Goal: Task Accomplishment & Management: Use online tool/utility

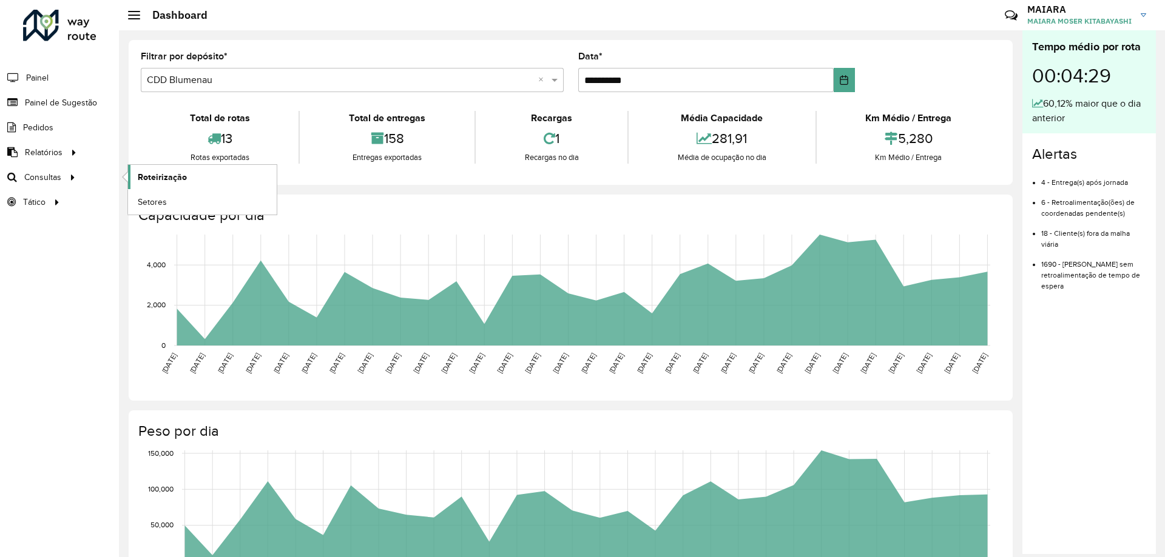
click at [173, 178] on span "Roteirização" at bounding box center [162, 177] width 49 height 13
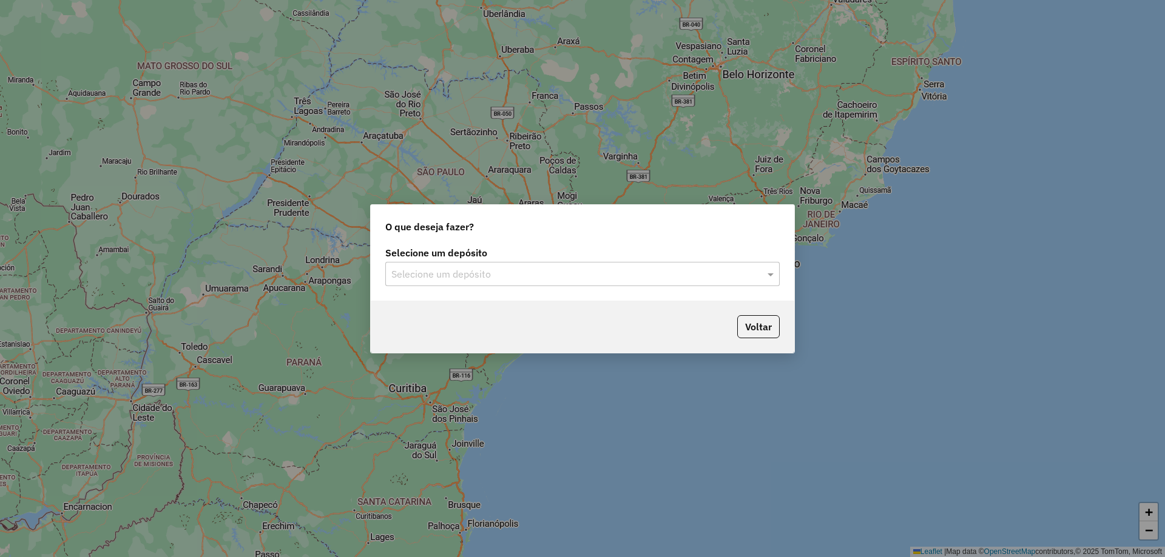
click at [675, 282] on div "Selecione um depósito" at bounding box center [582, 274] width 394 height 24
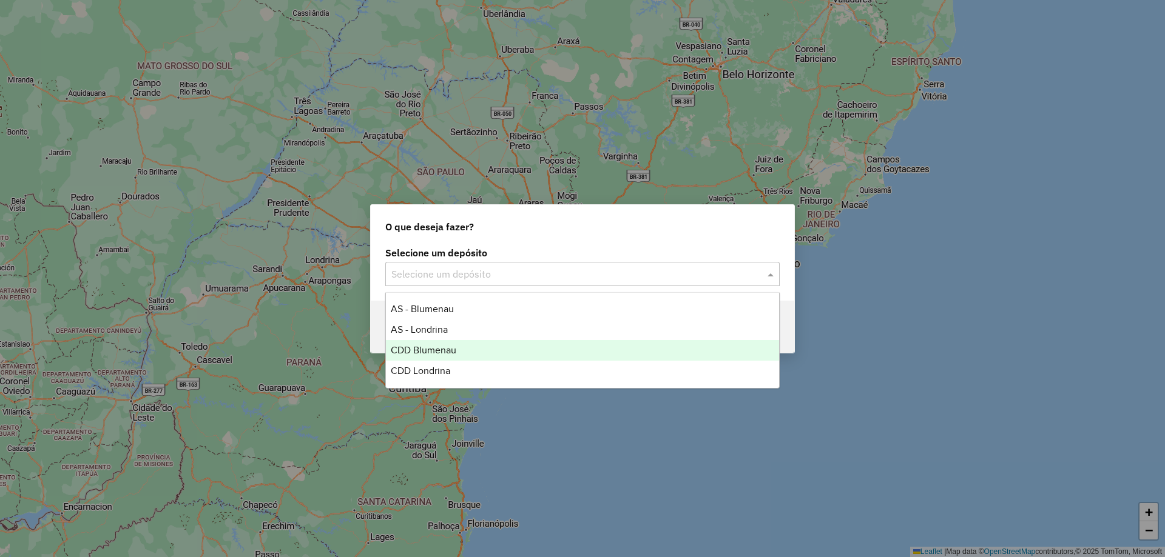
click at [451, 348] on span "CDD Blumenau" at bounding box center [424, 350] width 66 height 10
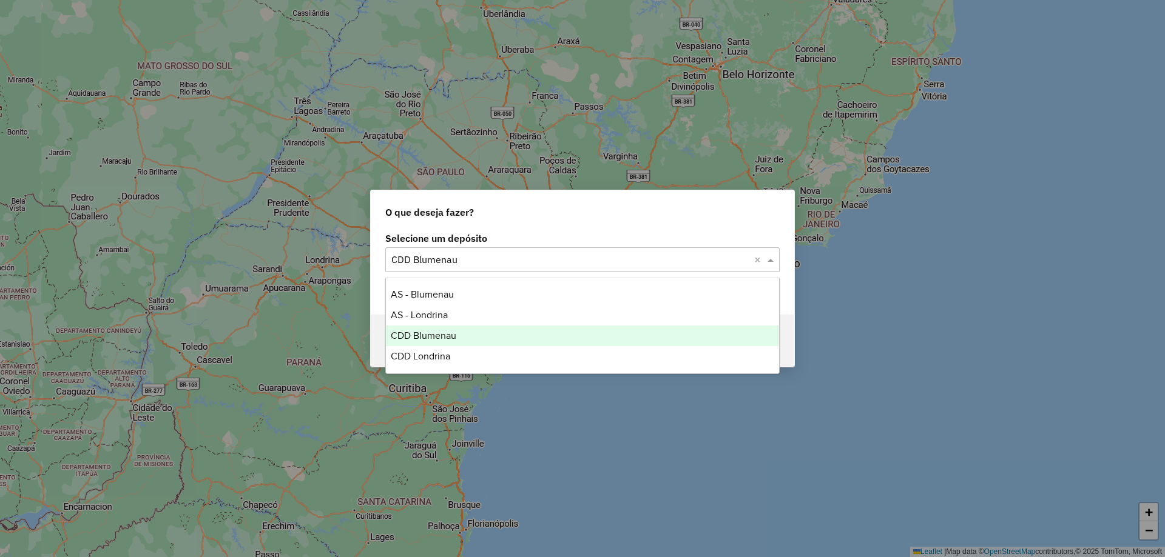
click at [532, 270] on div "Selecione um depósito × CDD Blumenau ×" at bounding box center [582, 259] width 394 height 24
click at [431, 336] on span "CDD Blumenau" at bounding box center [424, 336] width 66 height 10
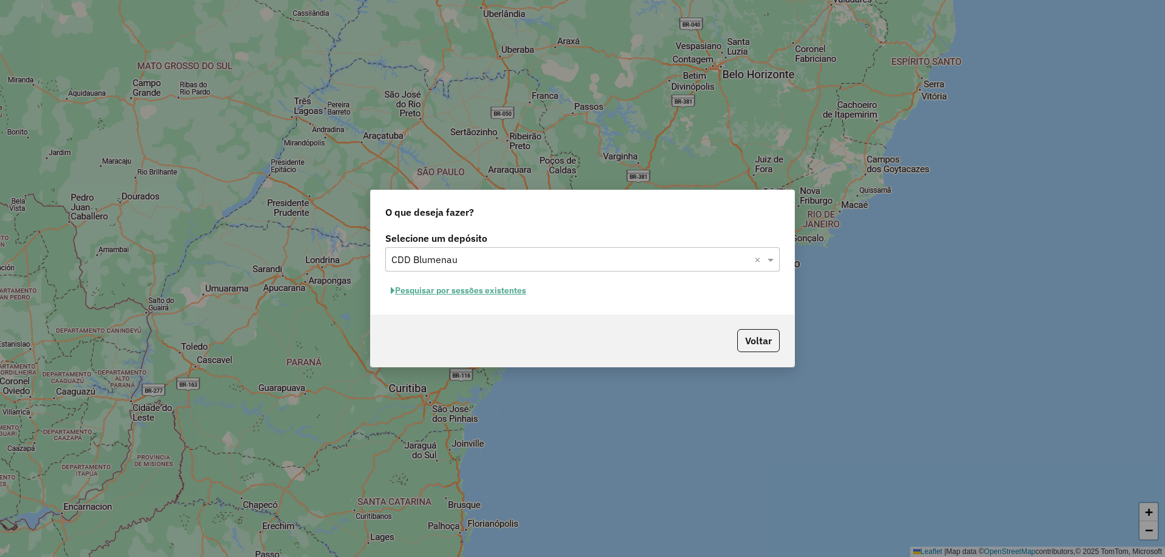
click at [882, 281] on div "O que deseja fazer? Selecione um depósito Selecione um depósito × CDD Blumenau …" at bounding box center [582, 278] width 1165 height 557
click at [465, 295] on button "Pesquisar por sessões existentes" at bounding box center [458, 290] width 146 height 19
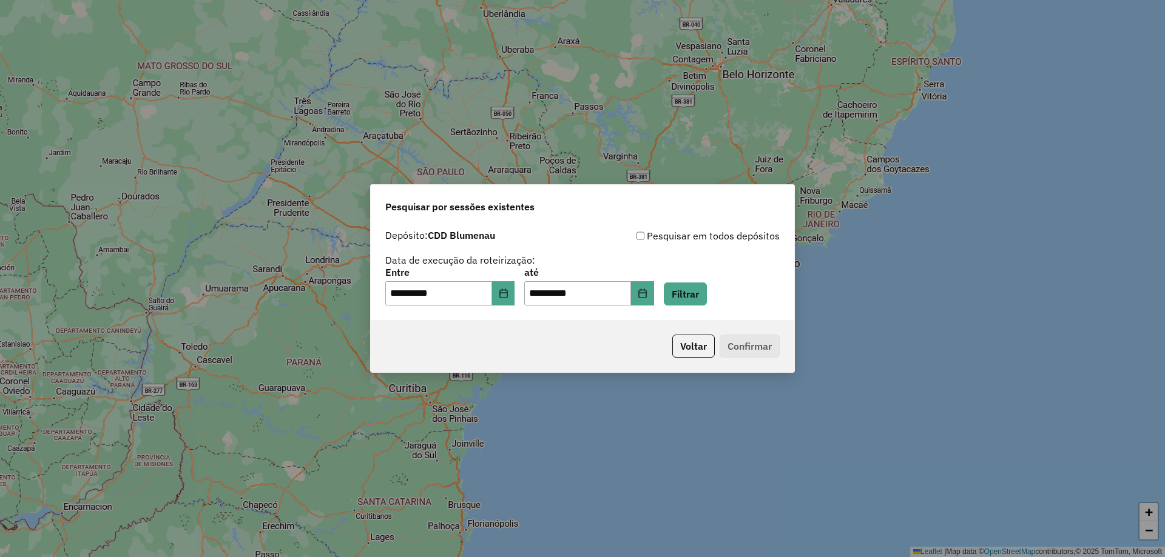
drag, startPoint x: 698, startPoint y: 351, endPoint x: 753, endPoint y: 272, distance: 96.3
click at [753, 272] on div "**********" at bounding box center [582, 278] width 425 height 189
click at [707, 286] on button "Filtrar" at bounding box center [685, 294] width 43 height 23
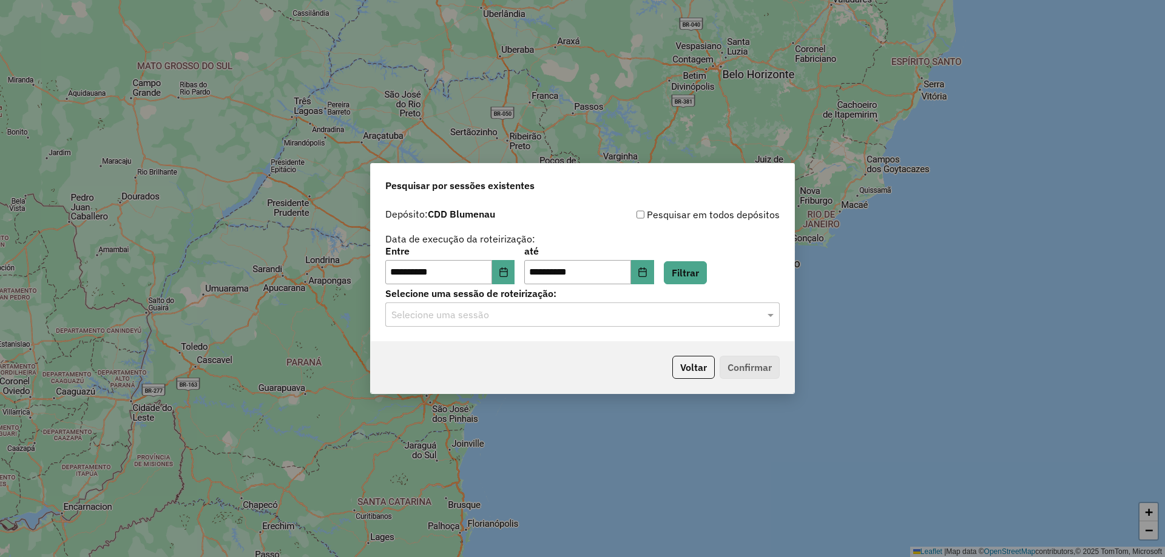
click at [440, 318] on input "text" at bounding box center [570, 315] width 358 height 15
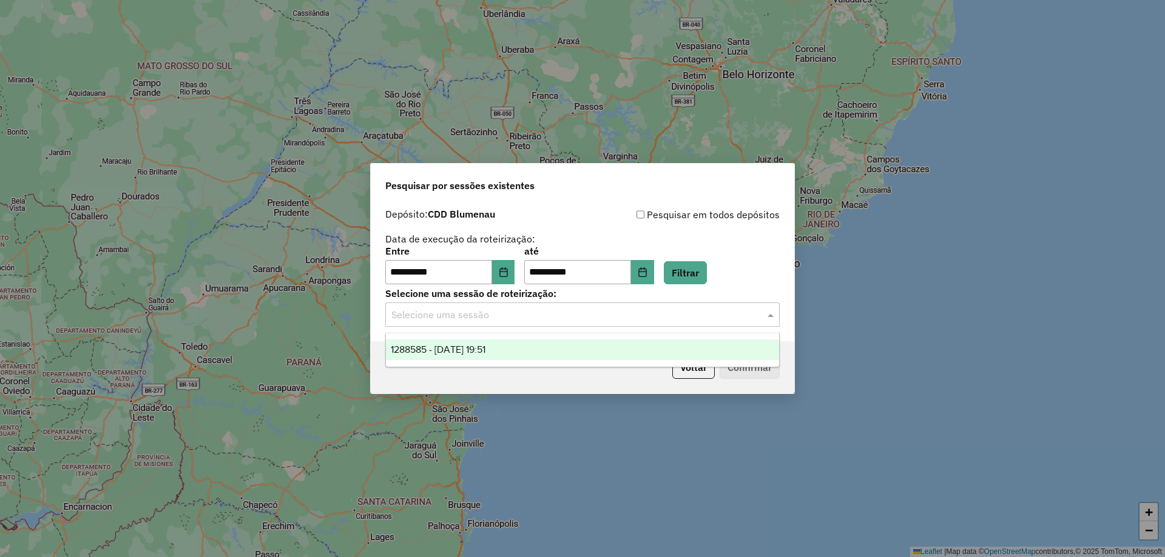
click at [459, 351] on span "1288585 - 04/10/2025 19:51" at bounding box center [438, 350] width 95 height 10
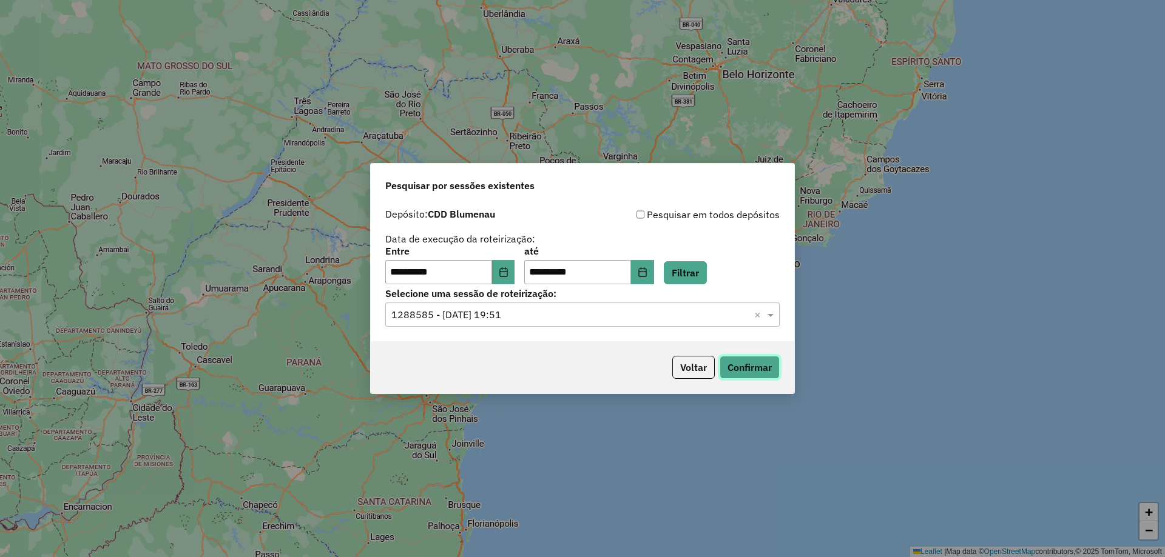
click at [761, 367] on button "Confirmar" at bounding box center [749, 367] width 60 height 23
click at [872, 49] on div "**********" at bounding box center [582, 278] width 1165 height 557
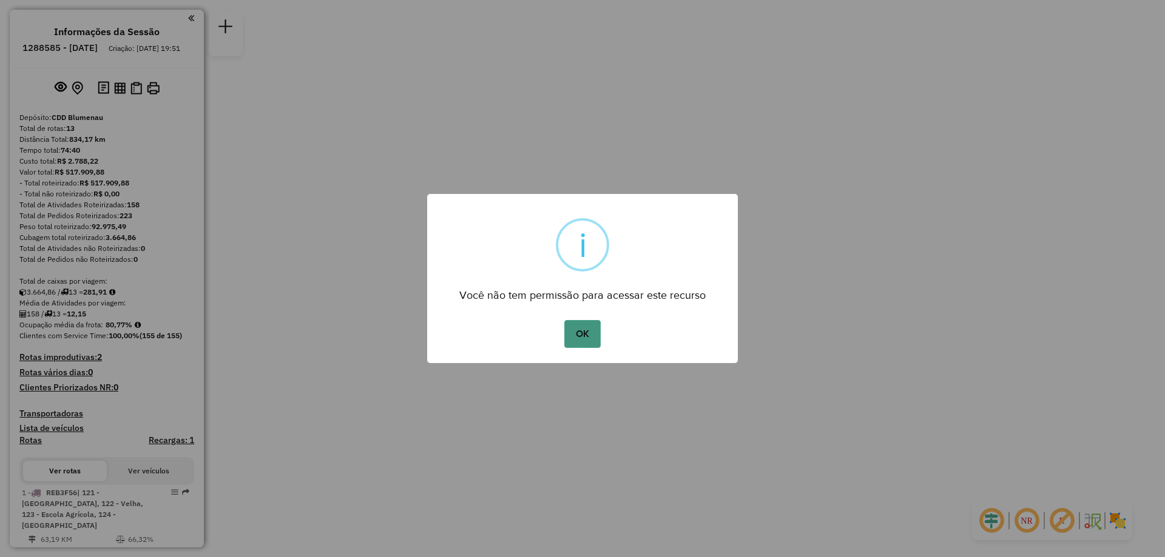
click at [592, 330] on button "OK" at bounding box center [582, 334] width 36 height 28
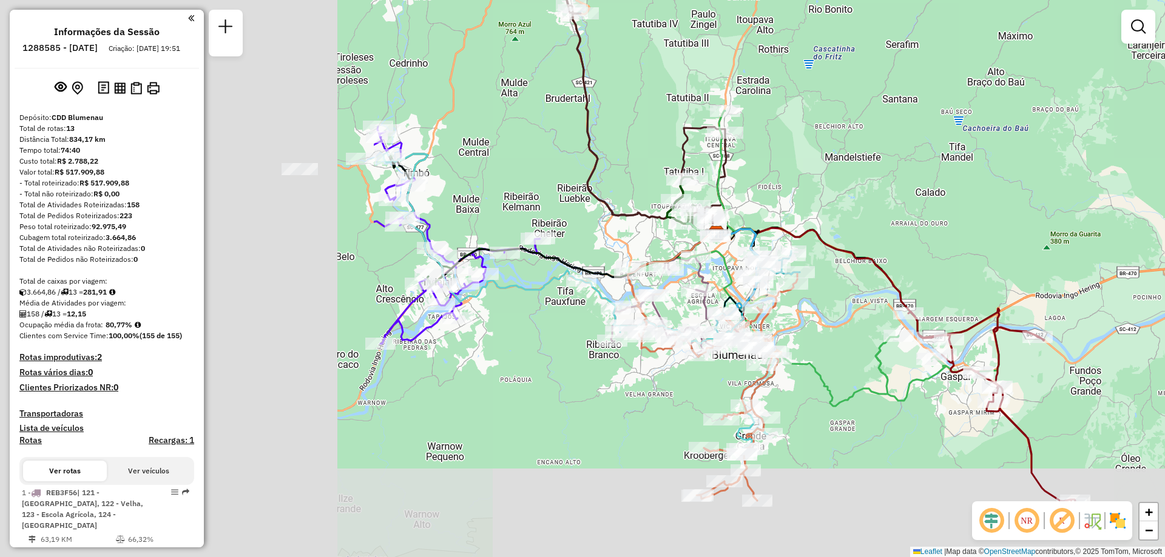
drag, startPoint x: 474, startPoint y: 257, endPoint x: 964, endPoint y: 148, distance: 502.0
click at [964, 148] on div "Janela de atendimento Grade de atendimento Capacidade Transportadoras Veículos …" at bounding box center [582, 278] width 1165 height 557
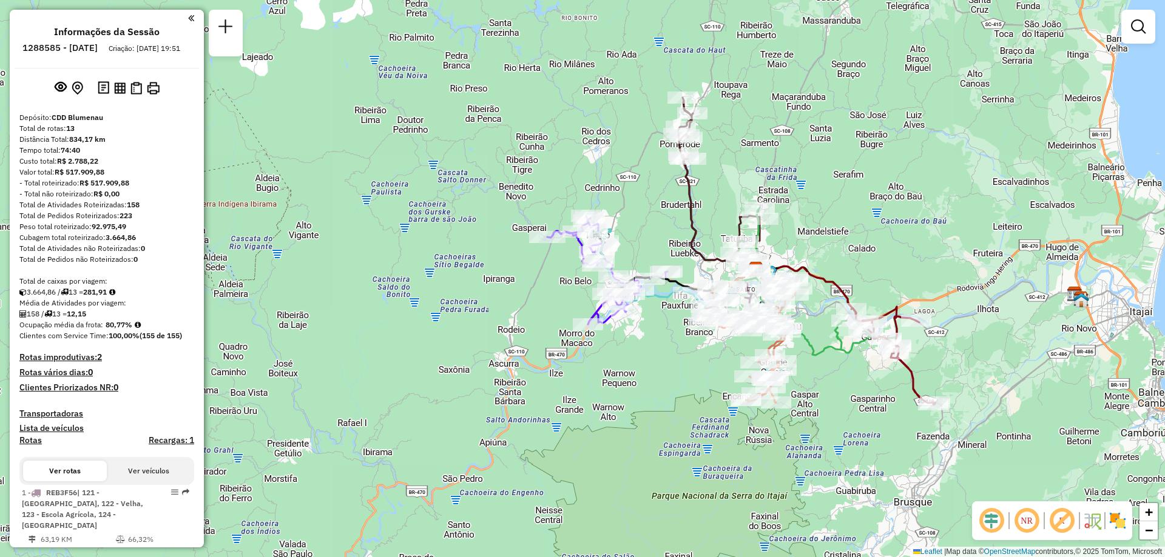
drag, startPoint x: 966, startPoint y: 124, endPoint x: 881, endPoint y: 203, distance: 116.3
click at [881, 203] on div "Janela de atendimento Grade de atendimento Capacidade Transportadoras Veículos …" at bounding box center [582, 278] width 1165 height 557
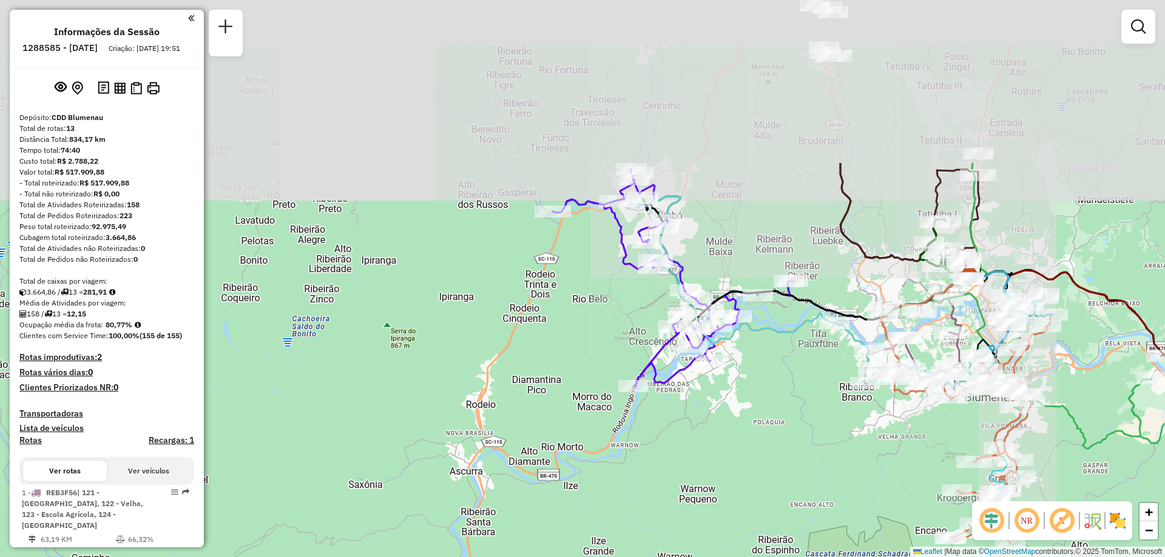
drag, startPoint x: 772, startPoint y: 379, endPoint x: 772, endPoint y: 437, distance: 58.2
click at [772, 436] on div "Janela de atendimento Grade de atendimento Capacidade Transportadoras Veículos …" at bounding box center [582, 278] width 1165 height 557
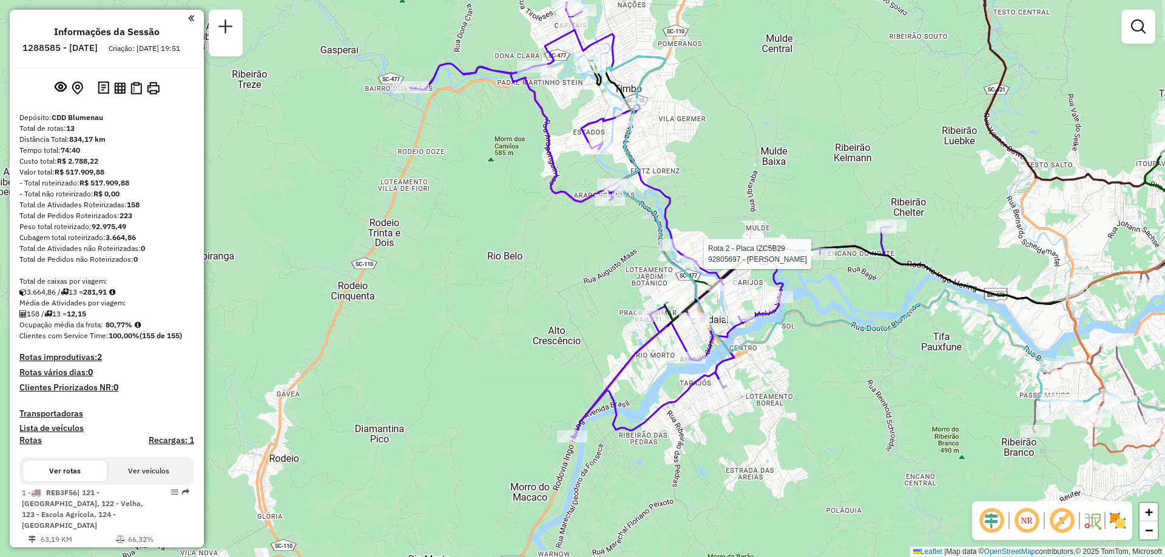
select select "**********"
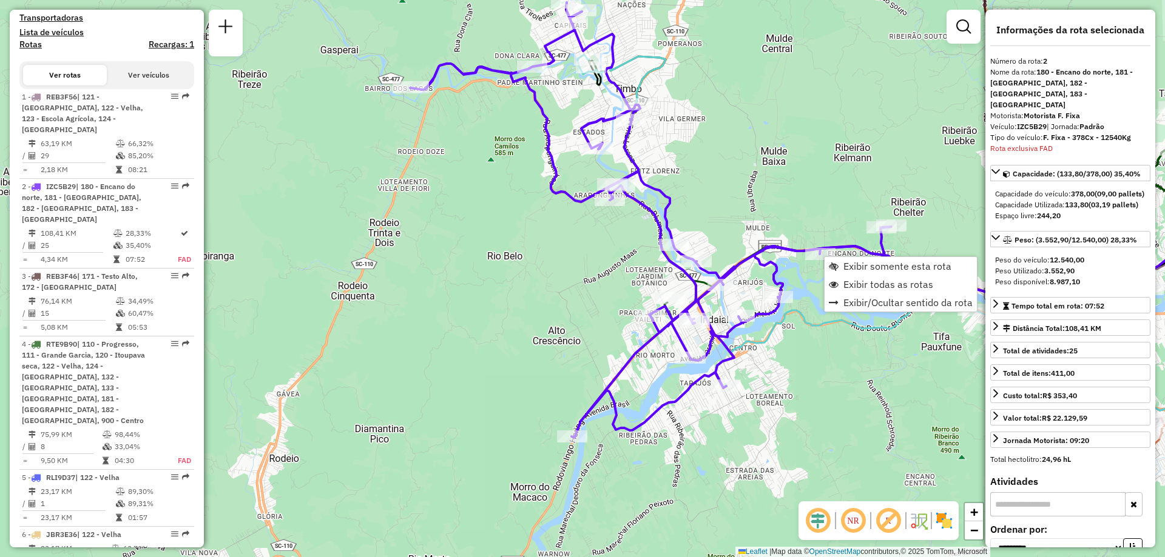
scroll to position [565, 0]
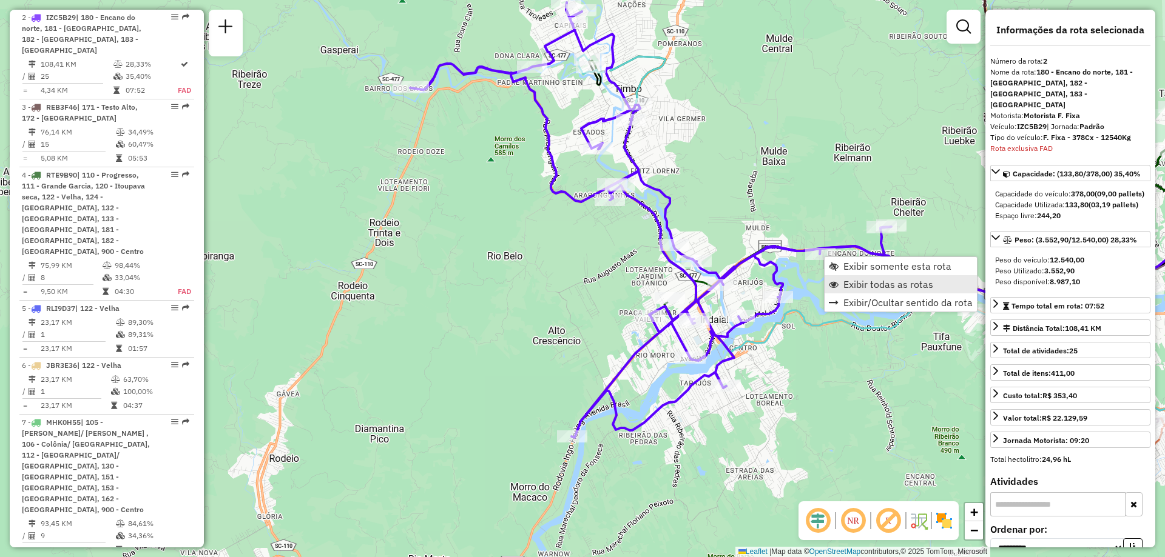
click at [871, 280] on span "Exibir todas as rotas" at bounding box center [888, 285] width 90 height 10
click at [851, 261] on span "Exibir somente esta rota" at bounding box center [893, 264] width 108 height 10
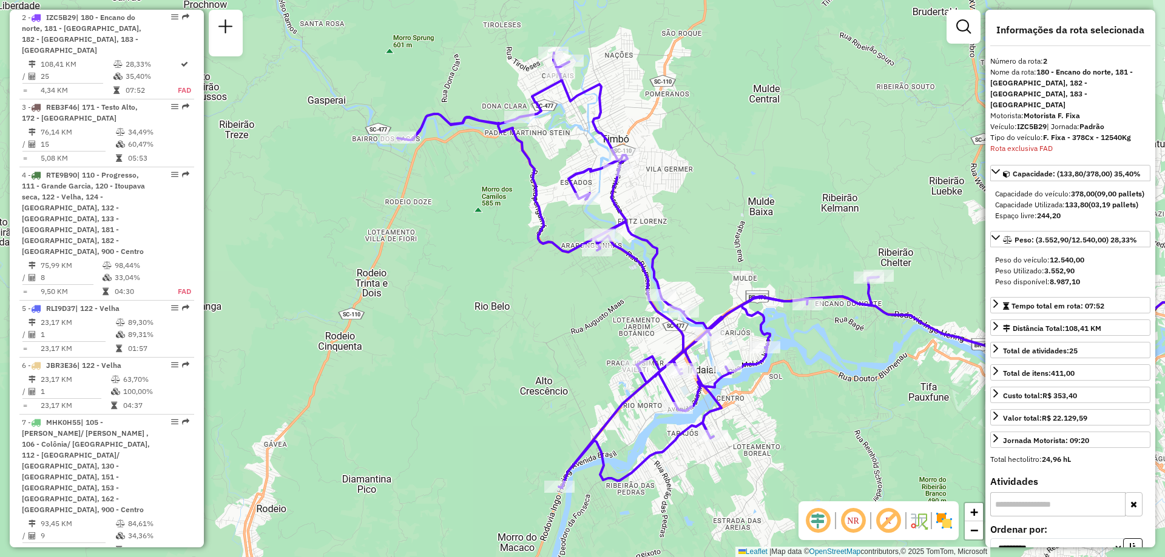
drag, startPoint x: 587, startPoint y: 414, endPoint x: 830, endPoint y: 406, distance: 243.4
click at [830, 406] on div "Janela de atendimento Grade de atendimento Capacidade Transportadoras Veículos …" at bounding box center [582, 278] width 1165 height 557
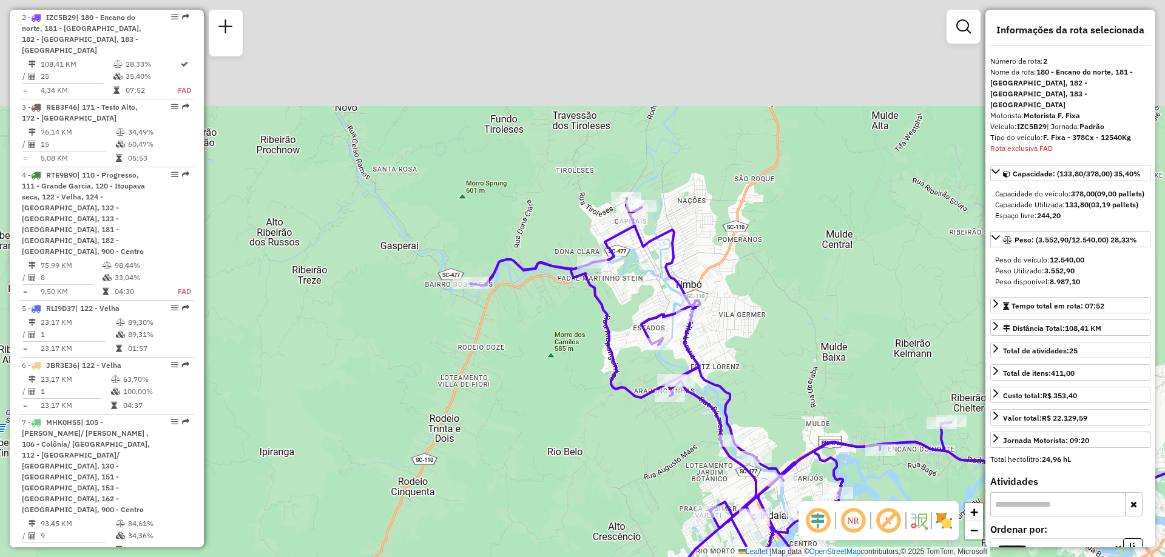
drag, startPoint x: 781, startPoint y: 309, endPoint x: 812, endPoint y: 352, distance: 52.9
click at [810, 355] on div "Janela de atendimento Grade de atendimento Capacidade Transportadoras Veículos …" at bounding box center [582, 278] width 1165 height 557
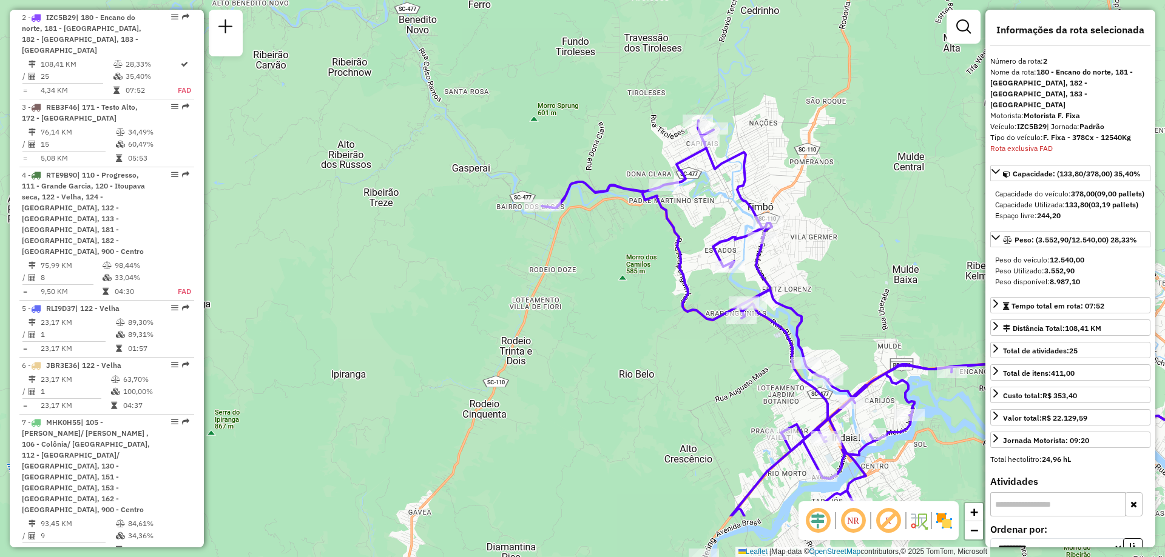
drag, startPoint x: 821, startPoint y: 328, endPoint x: 881, endPoint y: 230, distance: 114.3
click at [881, 230] on div "Janela de atendimento Grade de atendimento Capacidade Transportadoras Veículos …" at bounding box center [582, 278] width 1165 height 557
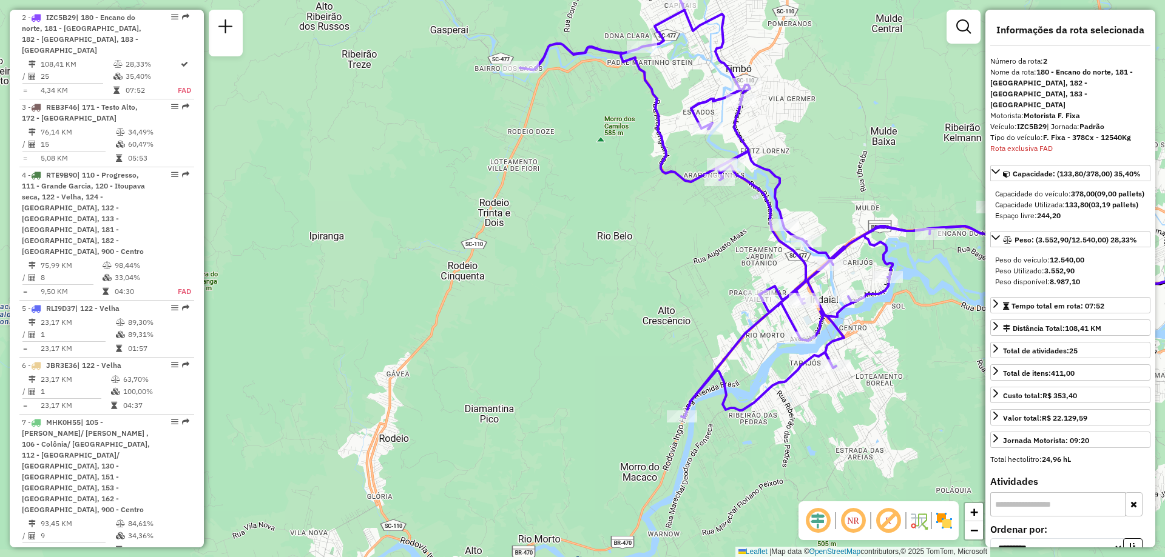
drag, startPoint x: 872, startPoint y: 322, endPoint x: 837, endPoint y: 147, distance: 178.8
click at [837, 147] on div "Janela de atendimento Grade de atendimento Capacidade Transportadoras Veículos …" at bounding box center [582, 278] width 1165 height 557
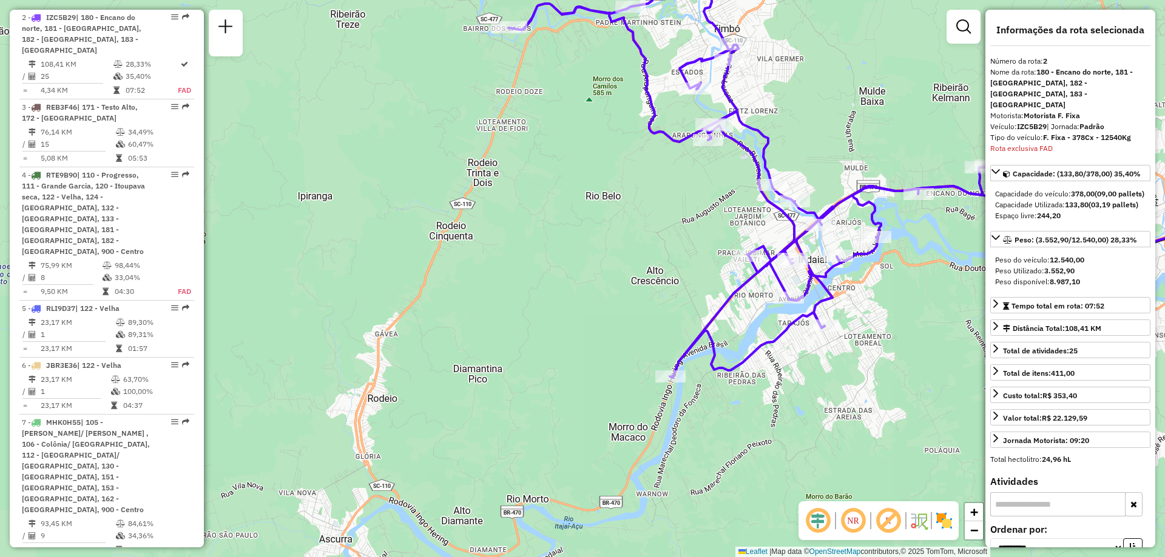
drag, startPoint x: 823, startPoint y: 363, endPoint x: 826, endPoint y: 451, distance: 88.0
click at [826, 451] on div "Janela de atendimento Grade de atendimento Capacidade Transportadoras Veículos …" at bounding box center [582, 278] width 1165 height 557
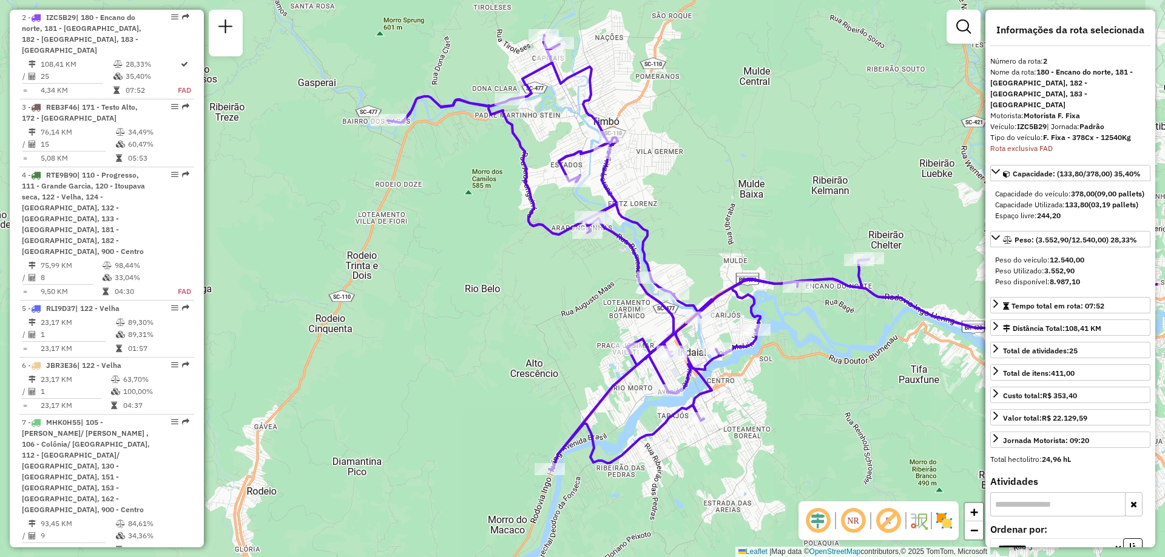
drag, startPoint x: 512, startPoint y: 286, endPoint x: 387, endPoint y: 291, distance: 125.0
click at [387, 291] on div "Janela de atendimento Grade de atendimento Capacidade Transportadoras Veículos …" at bounding box center [582, 278] width 1165 height 557
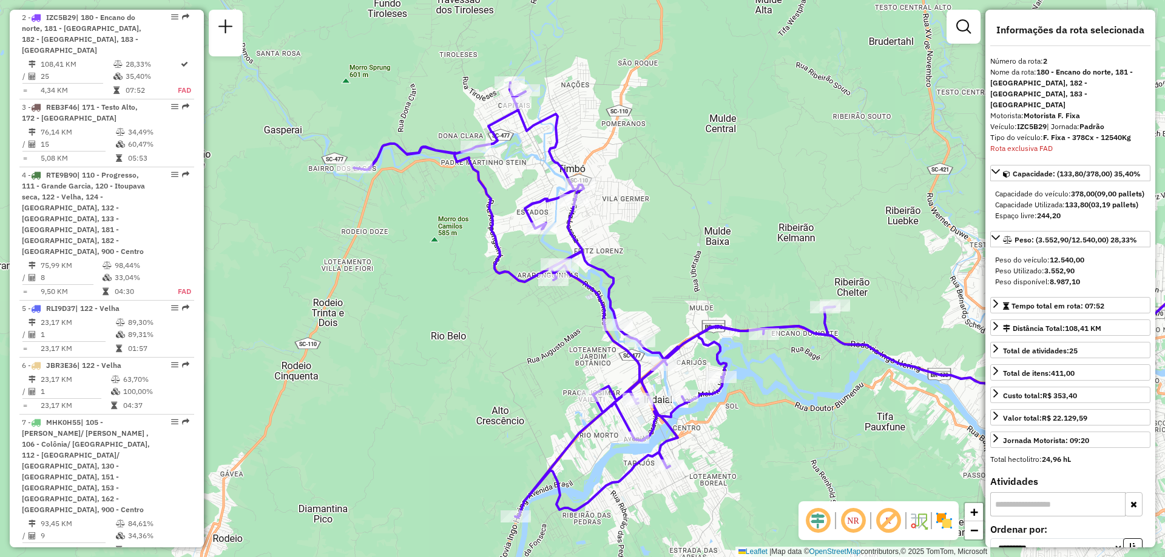
drag, startPoint x: 838, startPoint y: 366, endPoint x: 812, endPoint y: 399, distance: 41.9
click at [812, 399] on div "Janela de atendimento Grade de atendimento Capacidade Transportadoras Veículos …" at bounding box center [582, 278] width 1165 height 557
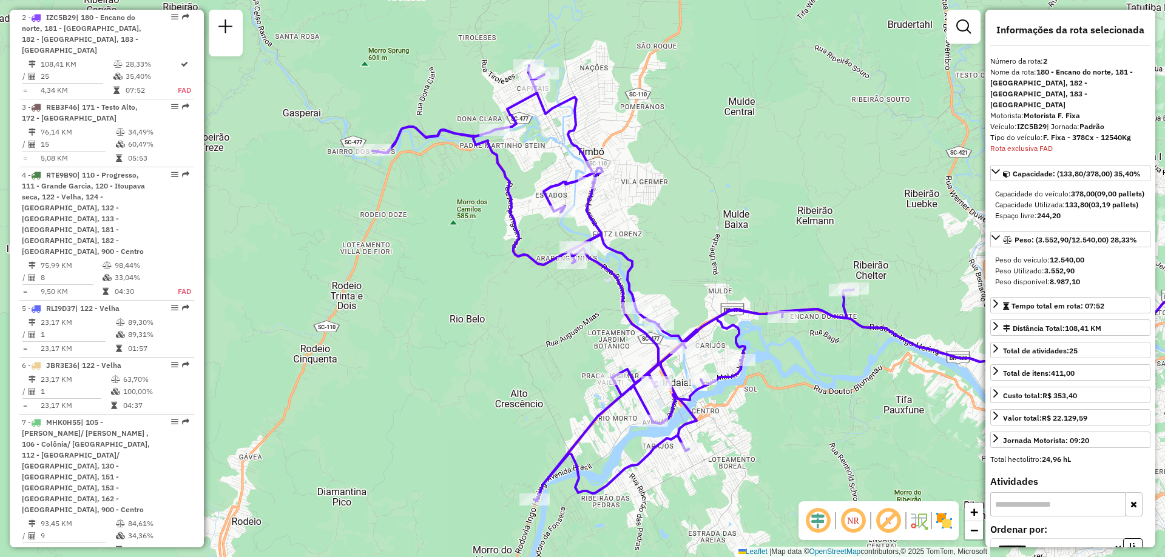
drag, startPoint x: 774, startPoint y: 418, endPoint x: 793, endPoint y: 402, distance: 25.4
click at [793, 402] on div "Janela de atendimento Grade de atendimento Capacidade Transportadoras Veículos …" at bounding box center [582, 278] width 1165 height 557
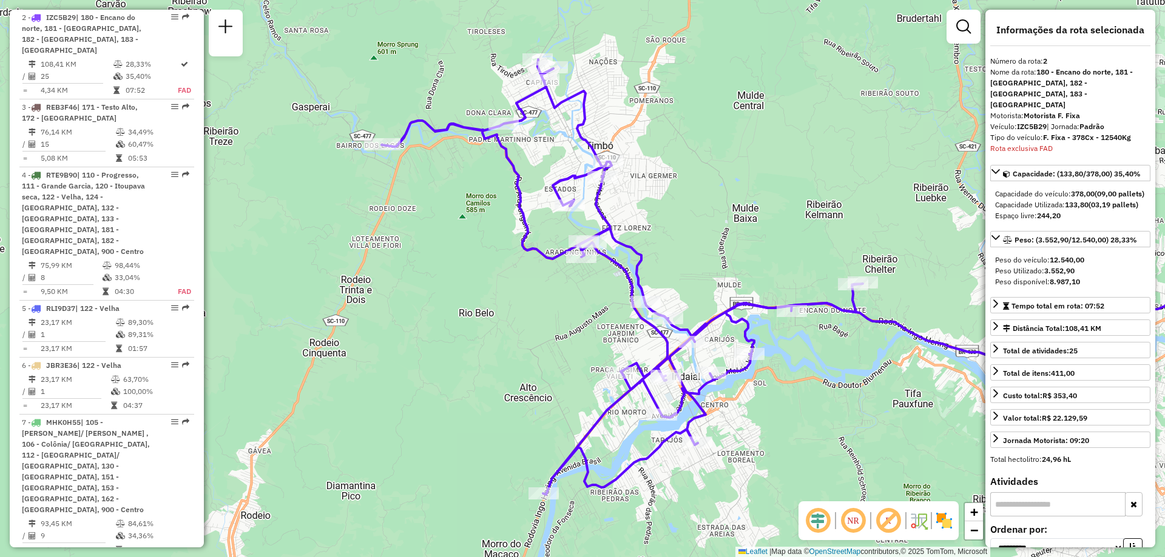
drag, startPoint x: 782, startPoint y: 371, endPoint x: 773, endPoint y: 420, distance: 49.4
click at [773, 420] on div "Janela de atendimento Grade de atendimento Capacidade Transportadoras Veículos …" at bounding box center [582, 278] width 1165 height 557
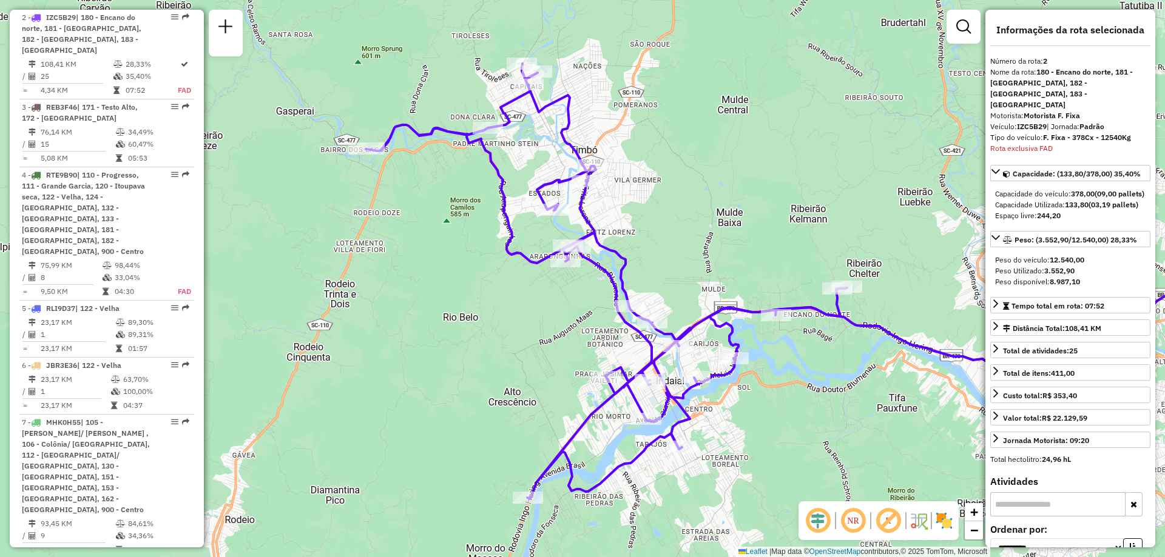
drag, startPoint x: 792, startPoint y: 413, endPoint x: 776, endPoint y: 417, distance: 16.3
click at [776, 417] on div "Janela de atendimento Grade de atendimento Capacidade Transportadoras Veículos …" at bounding box center [582, 278] width 1165 height 557
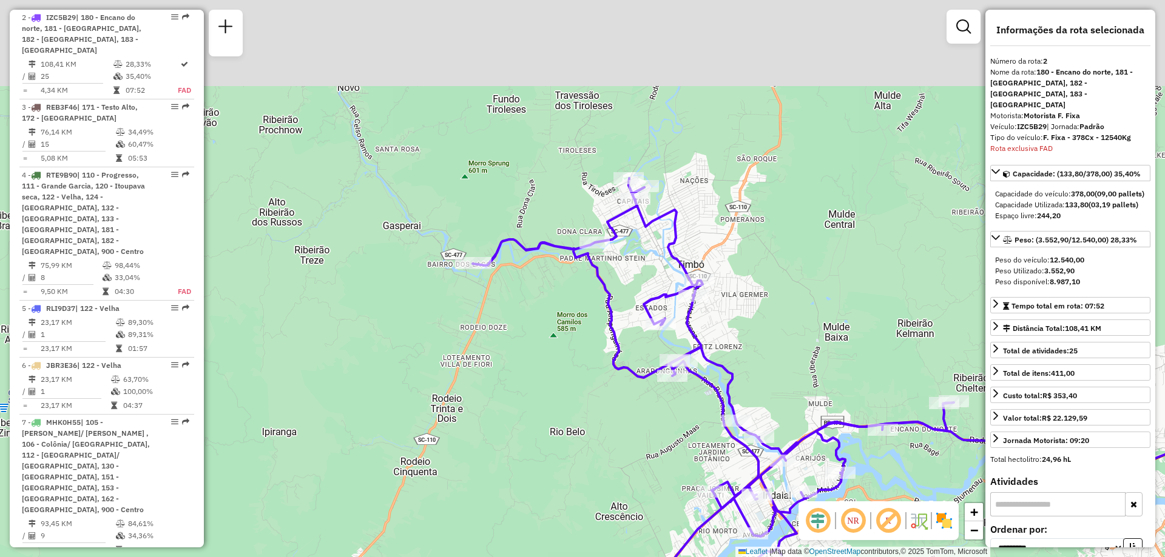
drag, startPoint x: 784, startPoint y: 239, endPoint x: 893, endPoint y: 331, distance: 142.5
click at [900, 363] on div "Janela de atendimento Grade de atendimento Capacidade Transportadoras Veículos …" at bounding box center [582, 278] width 1165 height 557
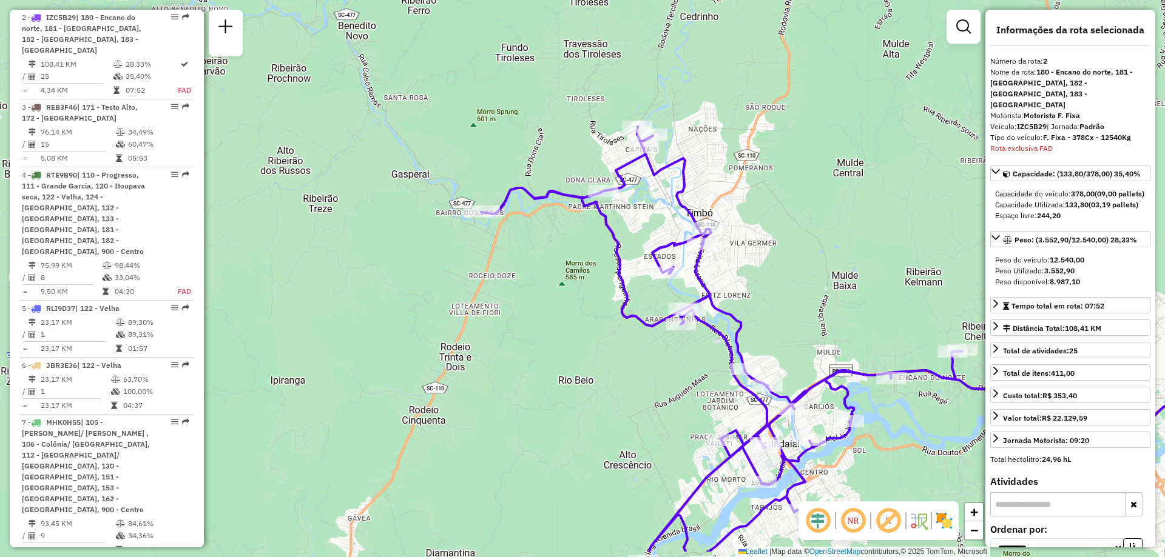
drag, startPoint x: 954, startPoint y: 284, endPoint x: 954, endPoint y: 189, distance: 94.6
click at [954, 189] on div "Janela de atendimento Grade de atendimento Capacidade Transportadoras Veículos …" at bounding box center [582, 278] width 1165 height 557
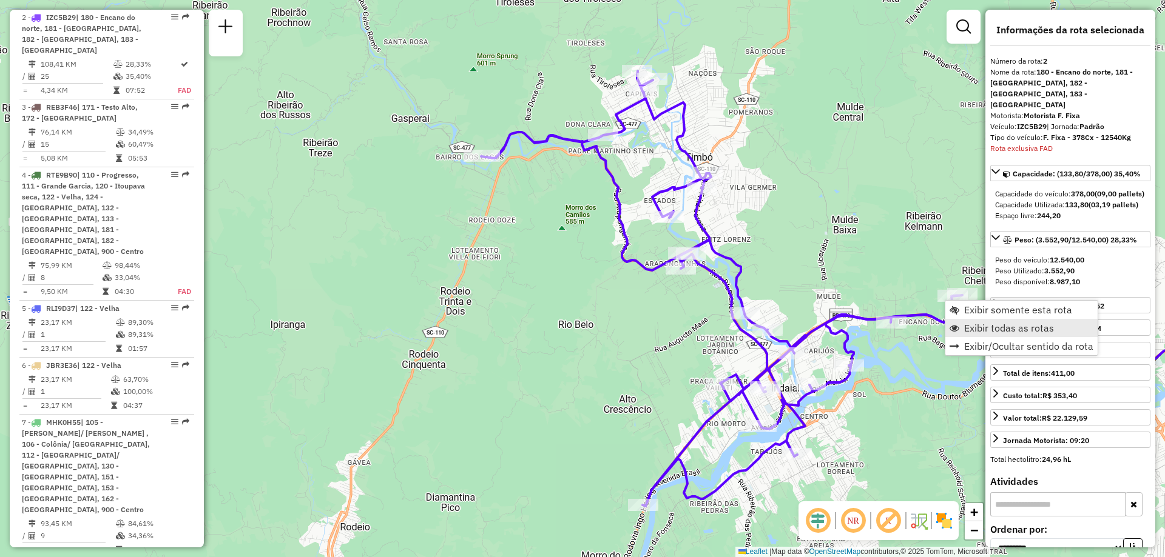
click at [1008, 325] on span "Exibir todas as rotas" at bounding box center [1009, 328] width 90 height 10
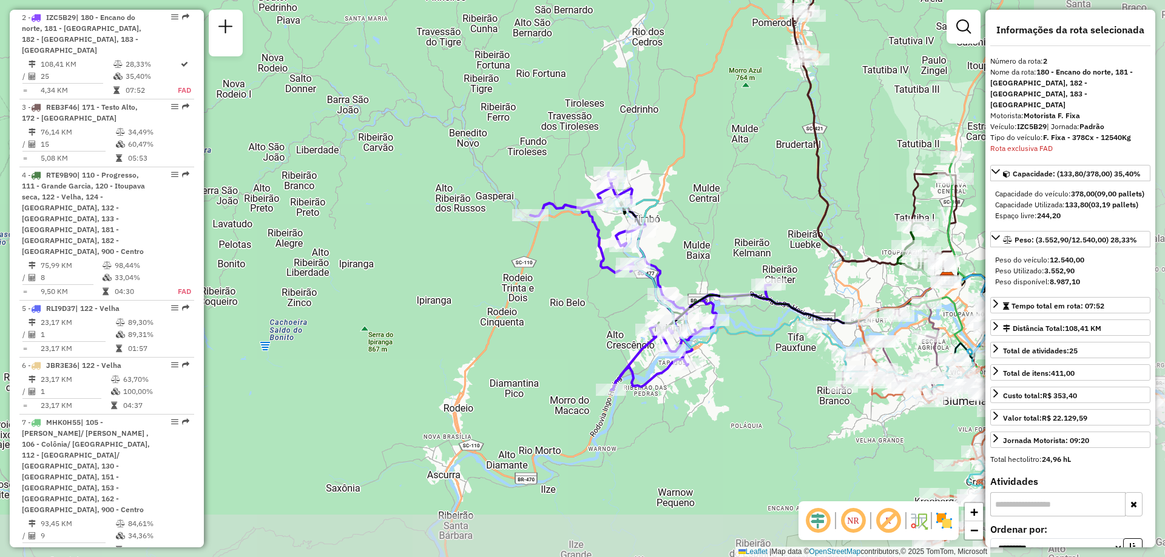
drag, startPoint x: 775, startPoint y: 330, endPoint x: 737, endPoint y: 328, distance: 37.7
click at [739, 327] on icon at bounding box center [811, 350] width 395 height 302
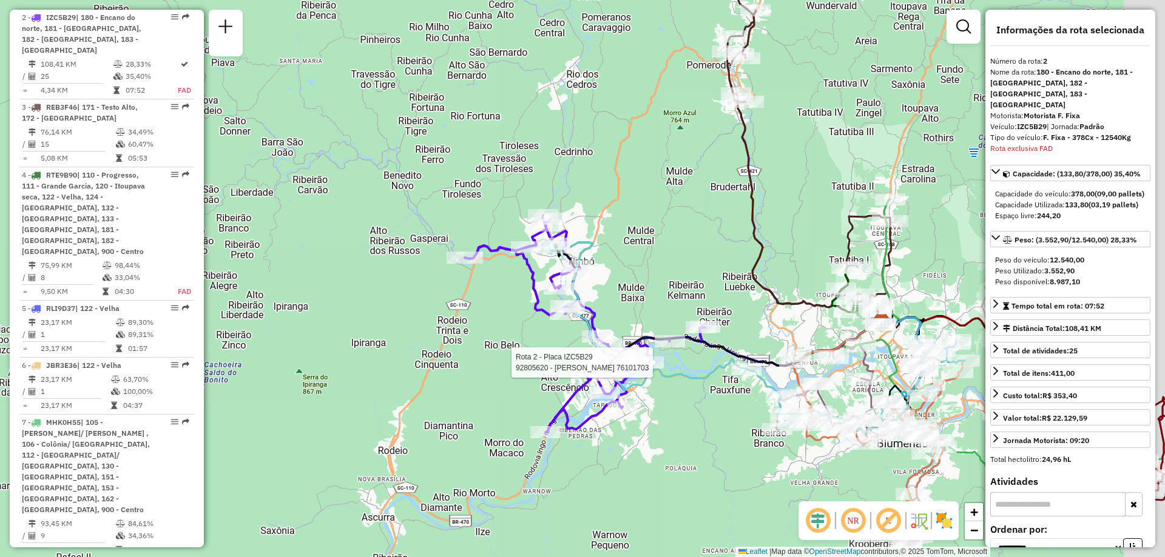
drag, startPoint x: 764, startPoint y: 241, endPoint x: 703, endPoint y: 278, distance: 71.3
click at [703, 278] on div "Rota 2 - Placa IZC5B29 92805620 - IVONE GOMES 76101703 Janela de atendimento Gr…" at bounding box center [582, 278] width 1165 height 557
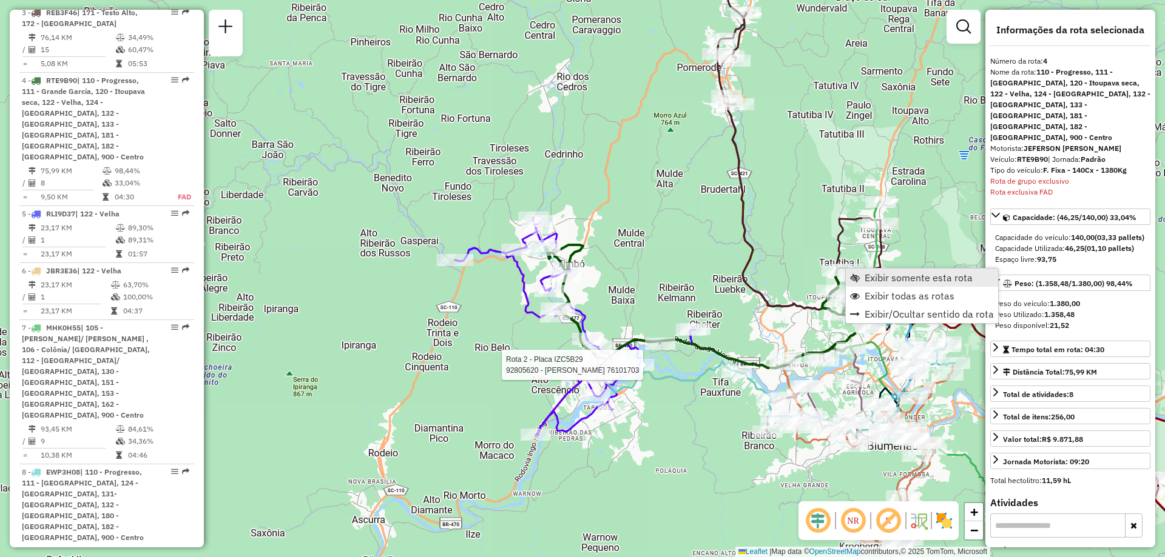
scroll to position [712, 0]
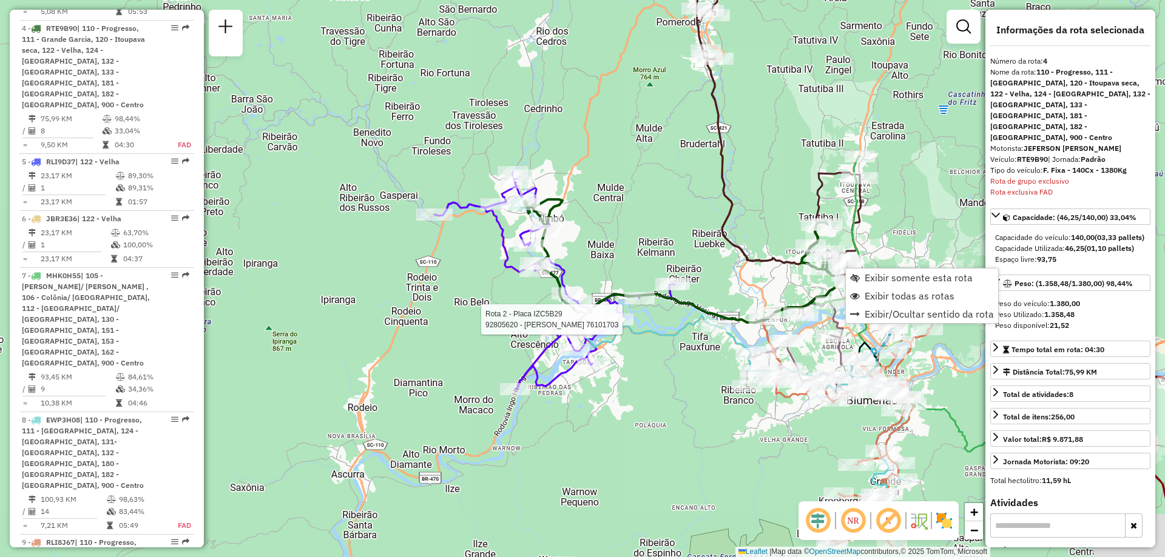
drag, startPoint x: 687, startPoint y: 244, endPoint x: 678, endPoint y: 223, distance: 22.9
click at [678, 223] on div "Rota 2 - Placa IZC5B29 92805620 - IVONE GOMES 76101703 Janela de atendimento Gr…" at bounding box center [582, 278] width 1165 height 557
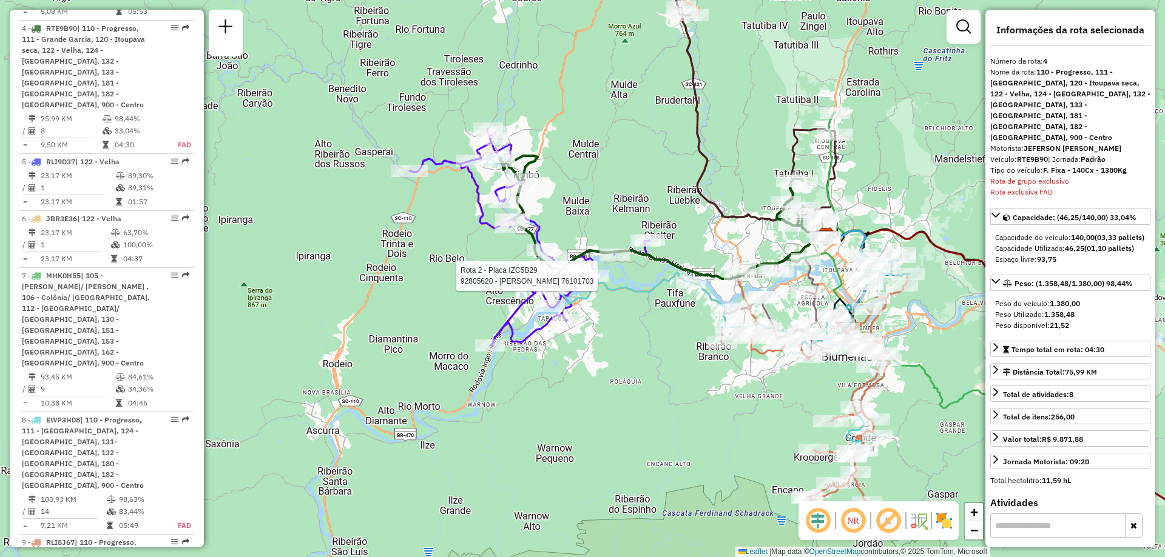
drag, startPoint x: 750, startPoint y: 255, endPoint x: 729, endPoint y: 230, distance: 32.8
click at [729, 230] on div "Rota 2 - Placa IZC5B29 92805620 - IVONE GOMES 76101703 Rota 1 - Placa REB3F56 9…" at bounding box center [582, 278] width 1165 height 557
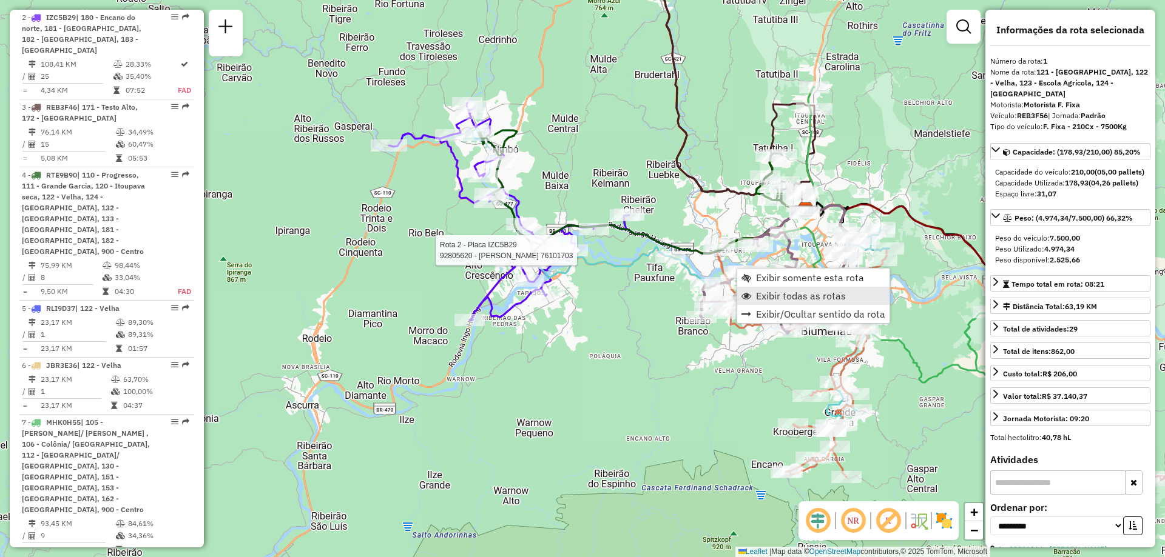
scroll to position [486, 0]
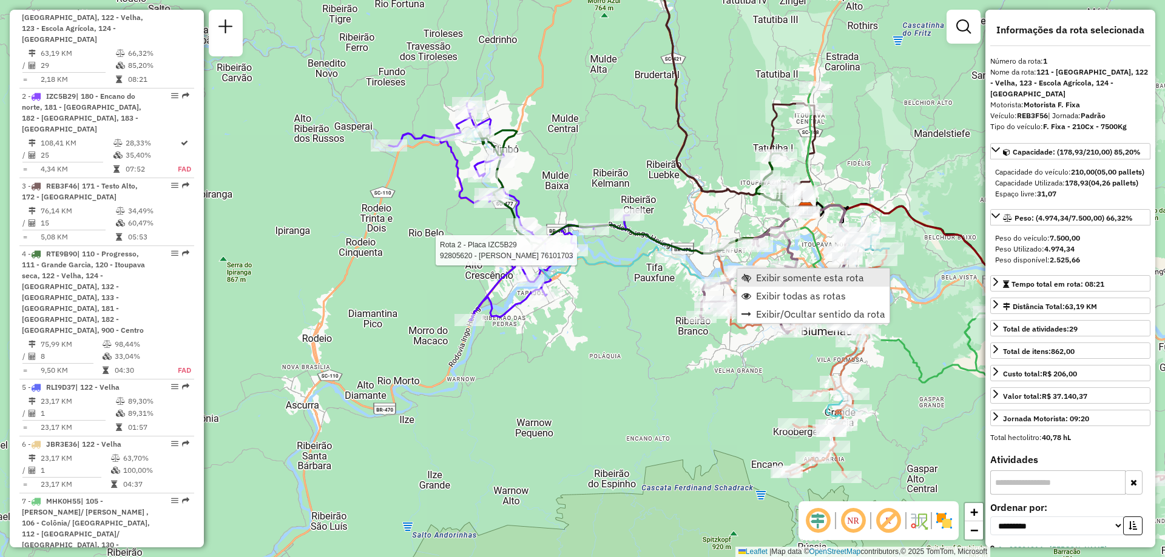
click at [795, 278] on span "Exibir somente esta rota" at bounding box center [810, 278] width 108 height 10
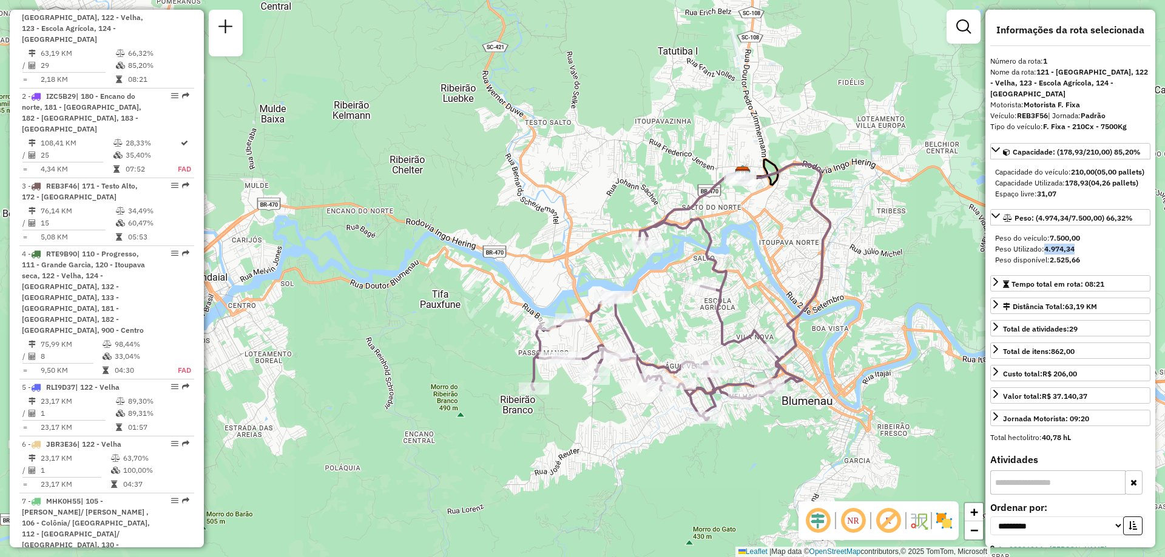
drag, startPoint x: 1045, startPoint y: 260, endPoint x: 1082, endPoint y: 261, distance: 37.0
click at [1082, 255] on div "Peso Utilizado: 4.974,34" at bounding box center [1070, 249] width 150 height 11
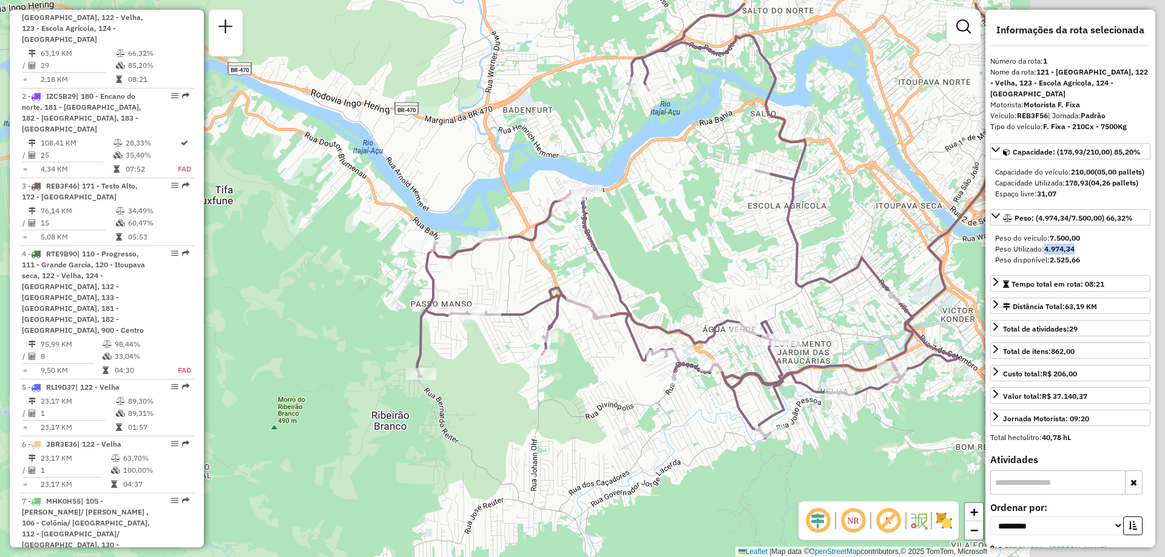
drag, startPoint x: 742, startPoint y: 115, endPoint x: 522, endPoint y: 178, distance: 229.0
click at [522, 178] on div "Janela de atendimento Grade de atendimento Capacidade Transportadoras Veículos …" at bounding box center [582, 278] width 1165 height 557
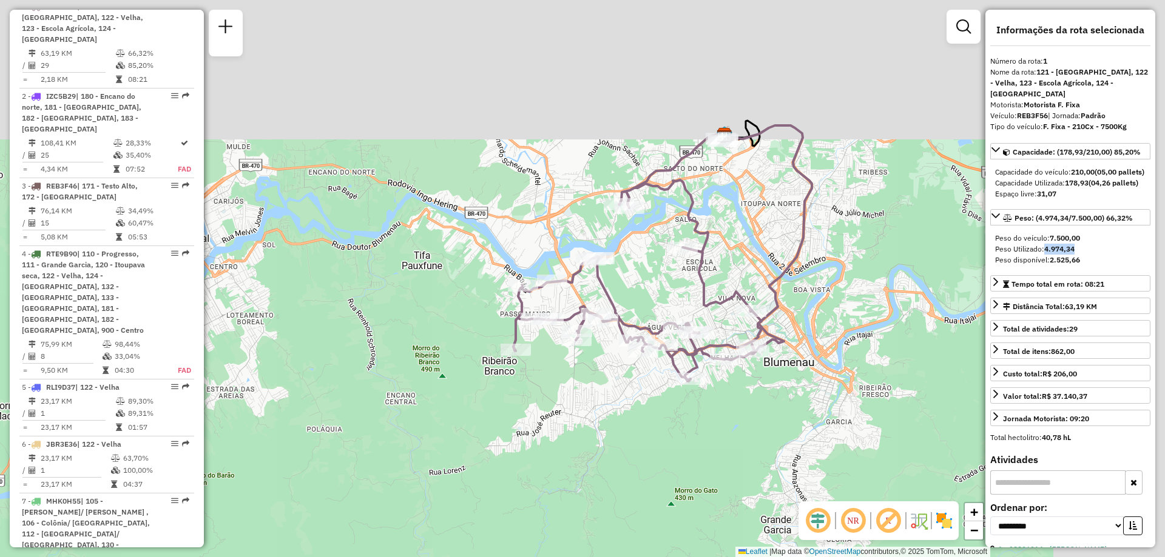
drag, startPoint x: 699, startPoint y: 95, endPoint x: 409, endPoint y: 249, distance: 328.3
click at [406, 252] on div "Janela de atendimento Grade de atendimento Capacidade Transportadoras Veículos …" at bounding box center [582, 278] width 1165 height 557
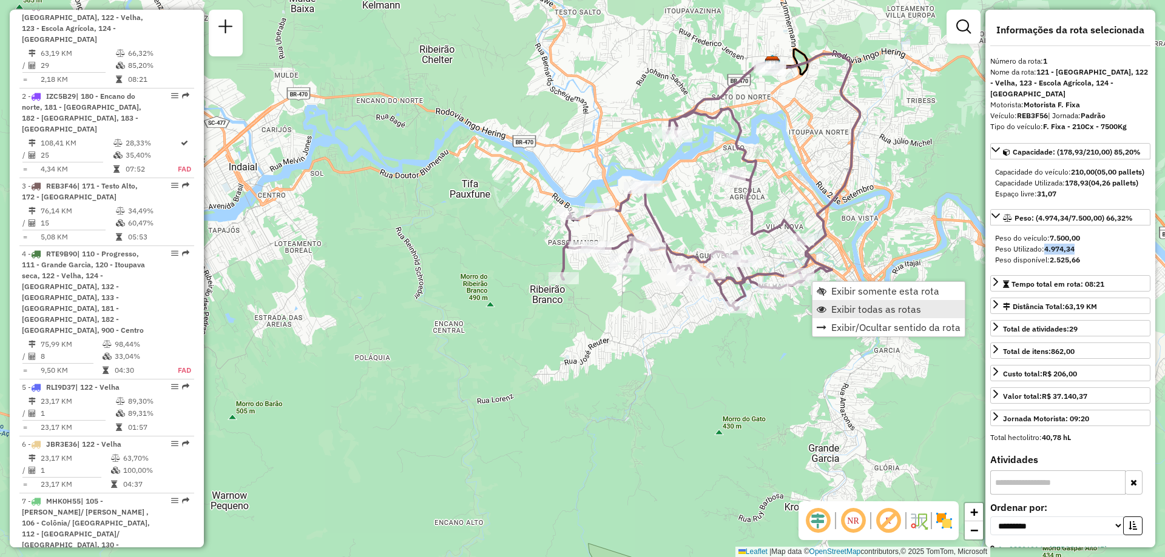
click at [868, 310] on span "Exibir todas as rotas" at bounding box center [876, 310] width 90 height 10
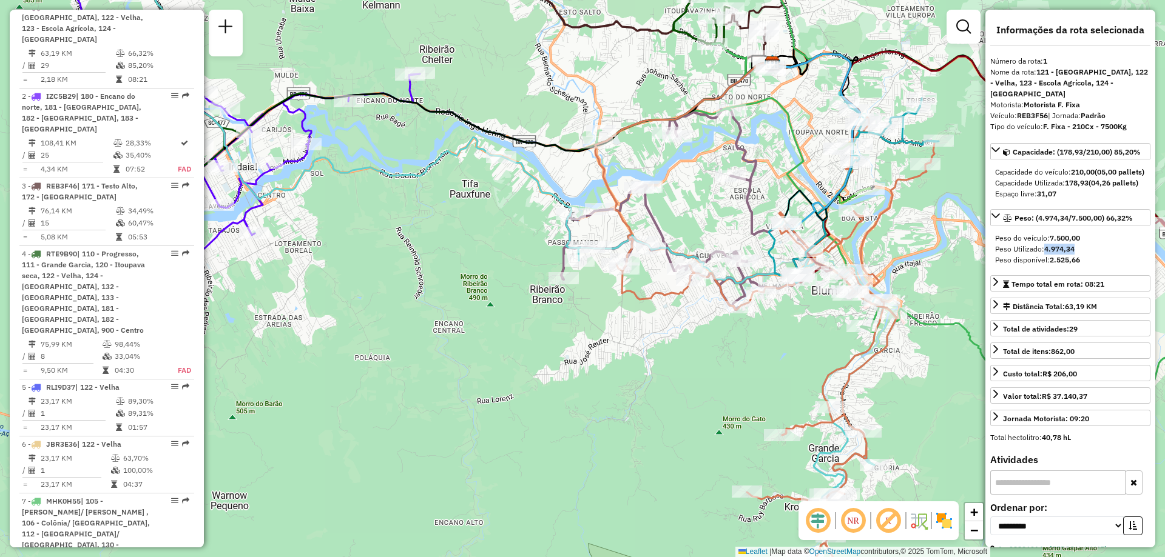
click at [671, 301] on div "Janela de atendimento Grade de atendimento Capacidade Transportadoras Veículos …" at bounding box center [582, 278] width 1165 height 557
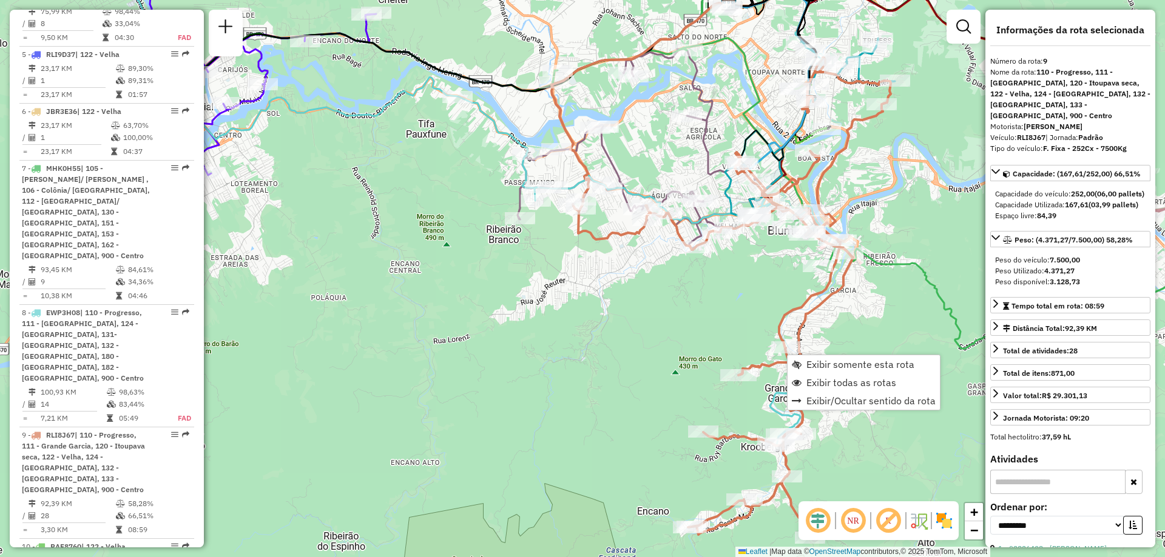
scroll to position [972, 0]
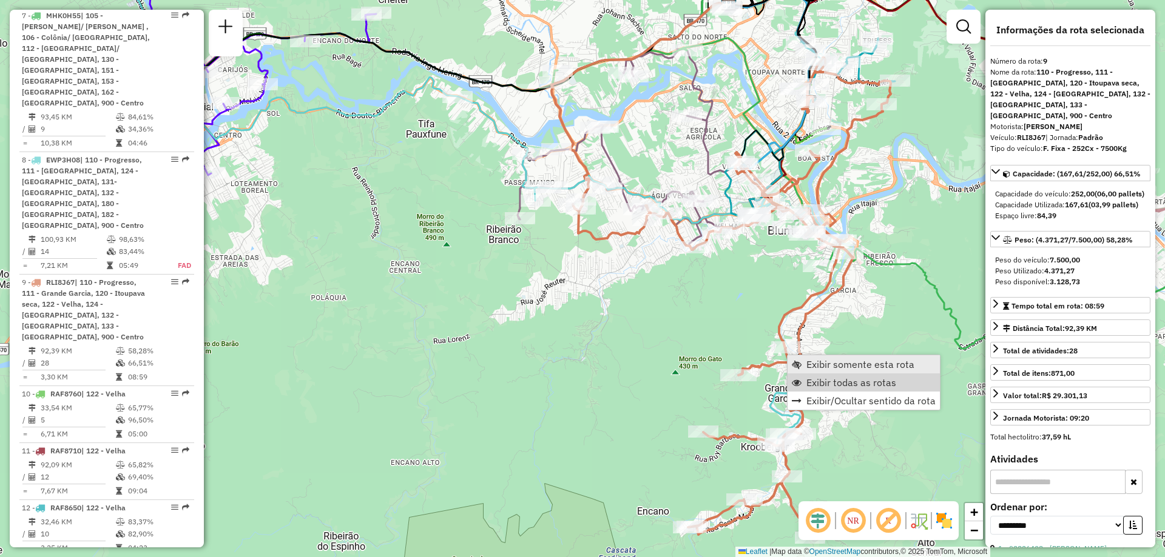
click at [841, 366] on span "Exibir somente esta rota" at bounding box center [860, 365] width 108 height 10
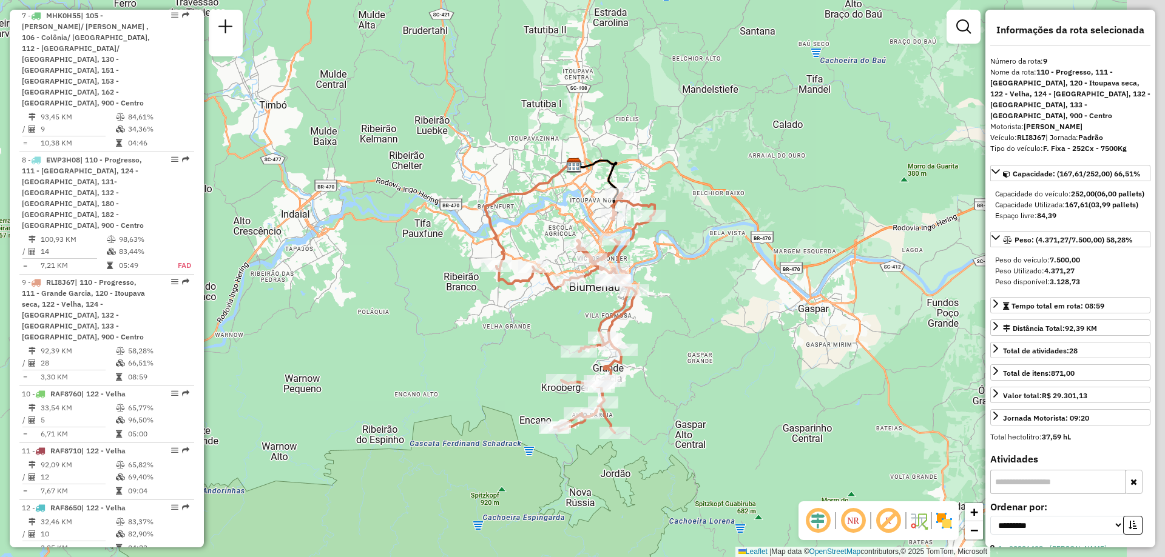
click at [542, 315] on div "Janela de atendimento Grade de atendimento Capacidade Transportadoras Veículos …" at bounding box center [582, 278] width 1165 height 557
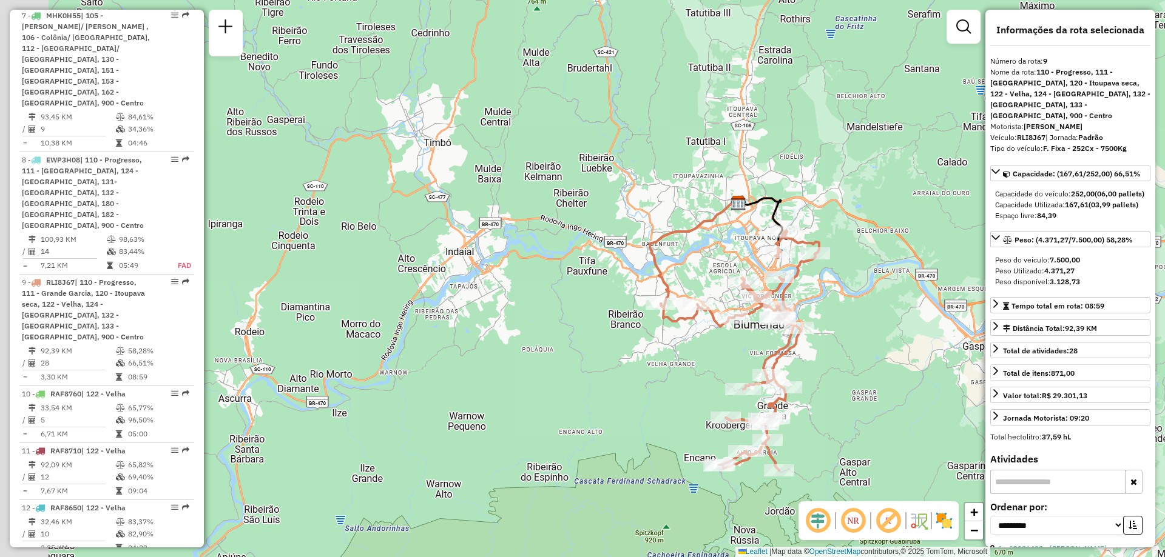
drag, startPoint x: 849, startPoint y: 342, endPoint x: 1013, endPoint y: 380, distance: 168.6
click at [1013, 380] on hb-router-mapa "Informações da Sessão 1288585 - 04/10/2025 Criação: 03/10/2025 19:51 Depósito: …" at bounding box center [582, 278] width 1165 height 557
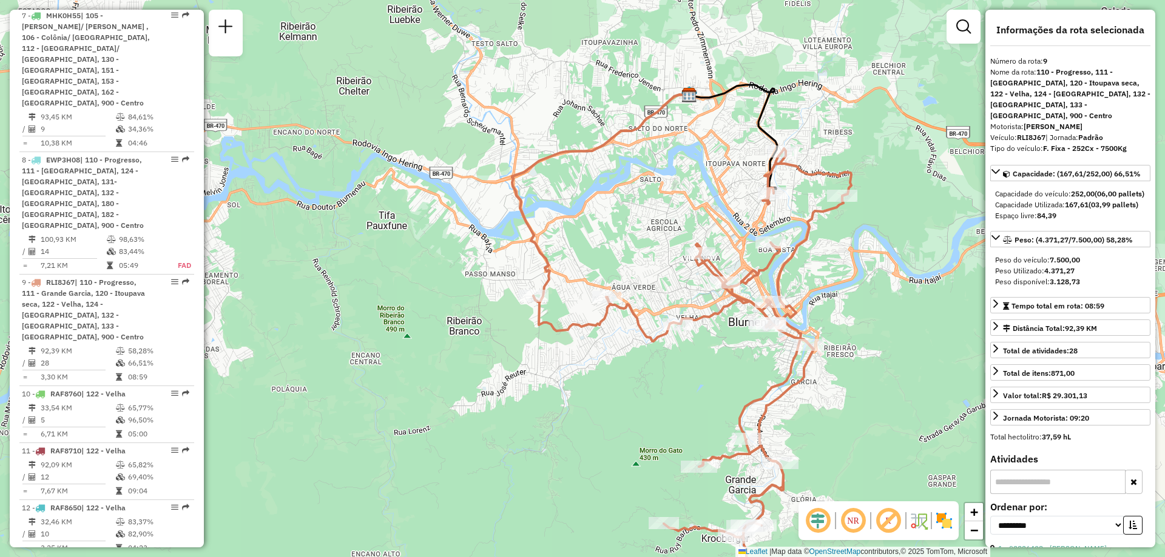
drag, startPoint x: 711, startPoint y: 375, endPoint x: 676, endPoint y: 375, distance: 34.6
click at [676, 375] on div "Janela de atendimento Grade de atendimento Capacidade Transportadoras Veículos …" at bounding box center [582, 278] width 1165 height 557
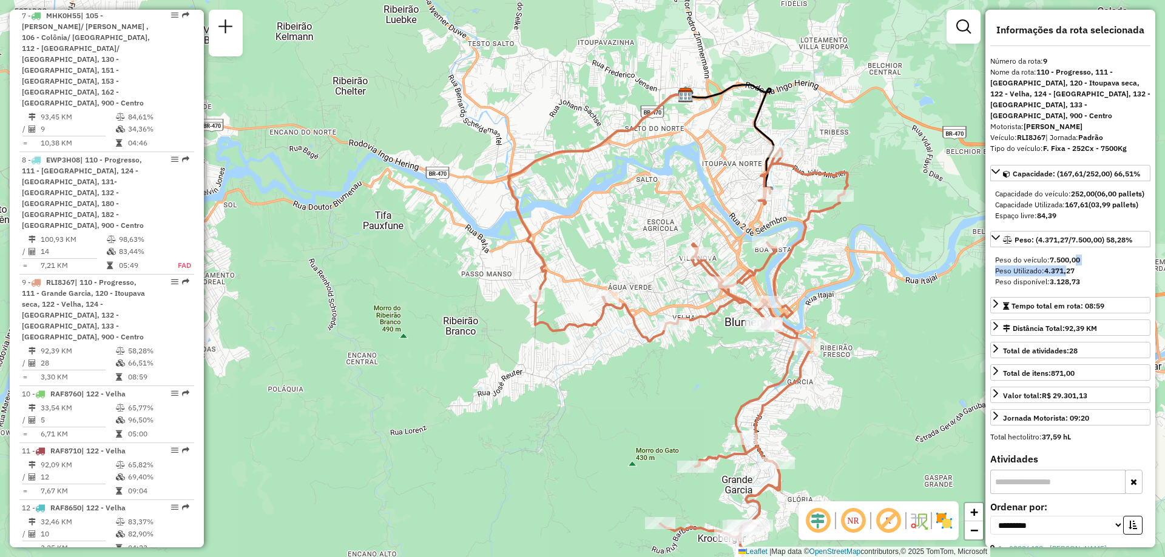
drag, startPoint x: 1062, startPoint y: 272, endPoint x: 1066, endPoint y: 284, distance: 12.7
click at [1066, 284] on div "Peso do veículo: 7.500,00 Peso Utilizado: 4.371,27 Peso disponível: 3.128,73" at bounding box center [1070, 271] width 160 height 42
click at [1091, 277] on div "Peso Utilizado: 4.371,27" at bounding box center [1070, 271] width 150 height 11
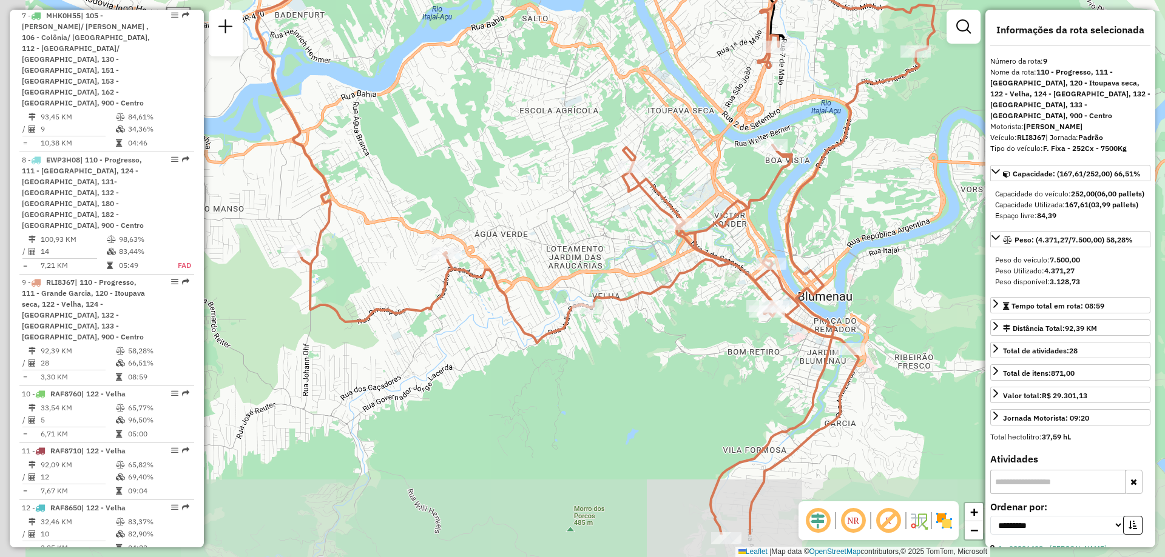
drag, startPoint x: 875, startPoint y: 209, endPoint x: 904, endPoint y: 155, distance: 61.3
click at [904, 155] on div "Janela de atendimento Grade de atendimento Capacidade Transportadoras Veículos …" at bounding box center [582, 278] width 1165 height 557
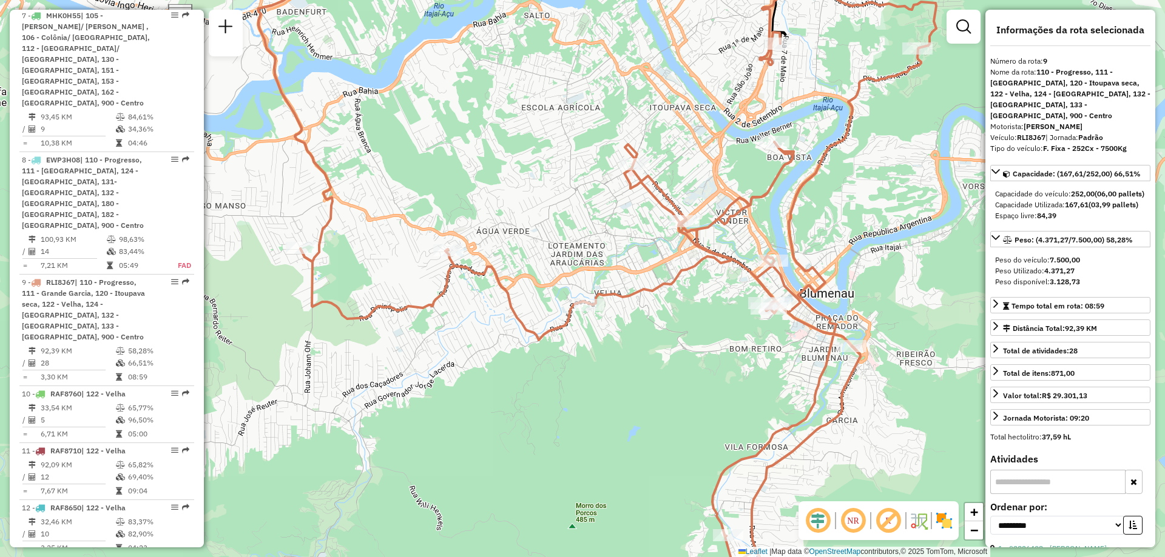
drag, startPoint x: 833, startPoint y: 213, endPoint x: 843, endPoint y: 184, distance: 30.1
click at [843, 184] on div "Janela de atendimento Grade de atendimento Capacidade Transportadoras Veículos …" at bounding box center [582, 278] width 1165 height 557
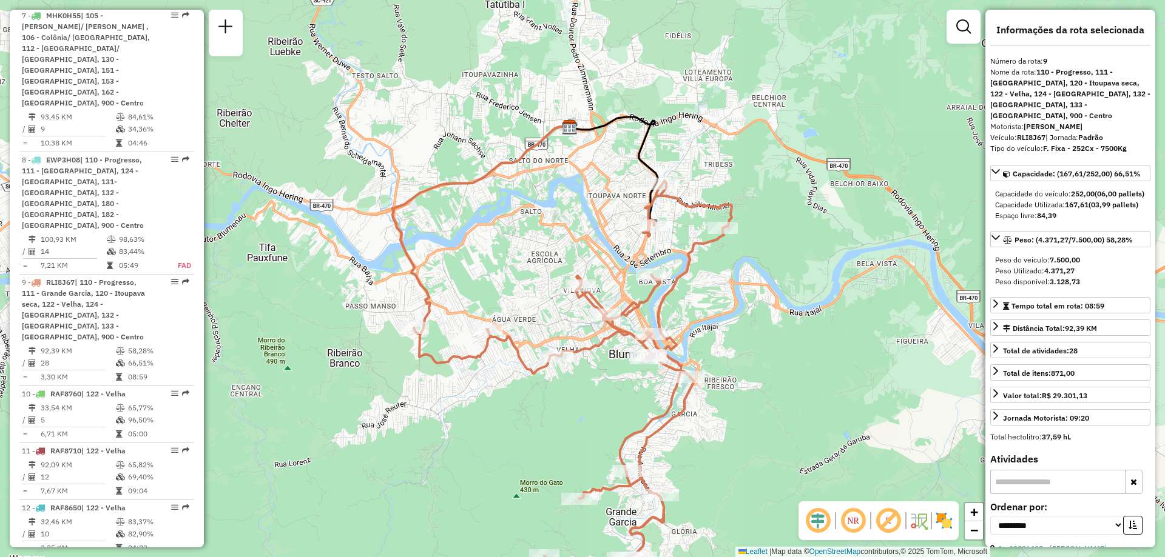
drag, startPoint x: 559, startPoint y: 381, endPoint x: 506, endPoint y: 395, distance: 54.7
click at [504, 396] on div "Janela de atendimento Grade de atendimento Capacidade Transportadoras Veículos …" at bounding box center [582, 278] width 1165 height 557
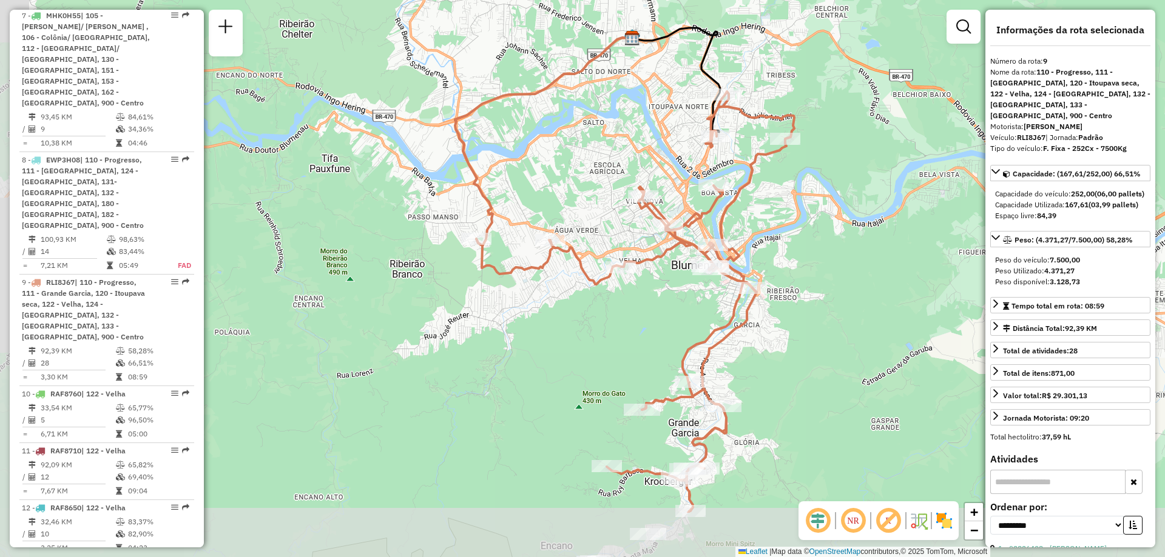
drag, startPoint x: 892, startPoint y: 368, endPoint x: 974, endPoint y: 241, distance: 150.9
click at [974, 241] on div "Janela de atendimento Grade de atendimento Capacidade Transportadoras Veículos …" at bounding box center [582, 278] width 1165 height 557
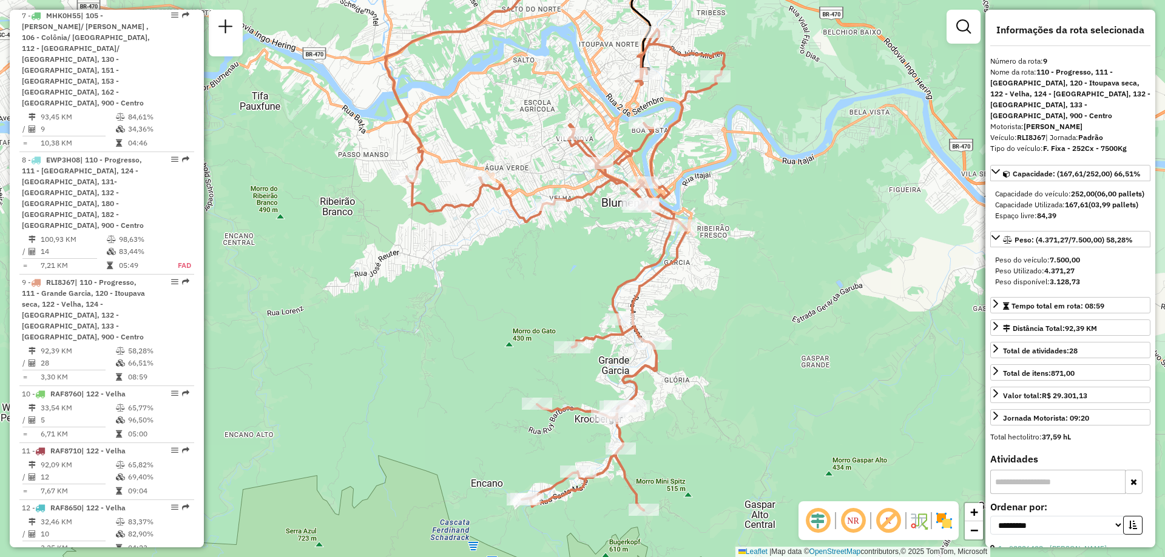
drag, startPoint x: 539, startPoint y: 318, endPoint x: 514, endPoint y: 315, distance: 25.1
click at [516, 315] on div "Janela de atendimento Grade de atendimento Capacidade Transportadoras Veículos …" at bounding box center [582, 278] width 1165 height 557
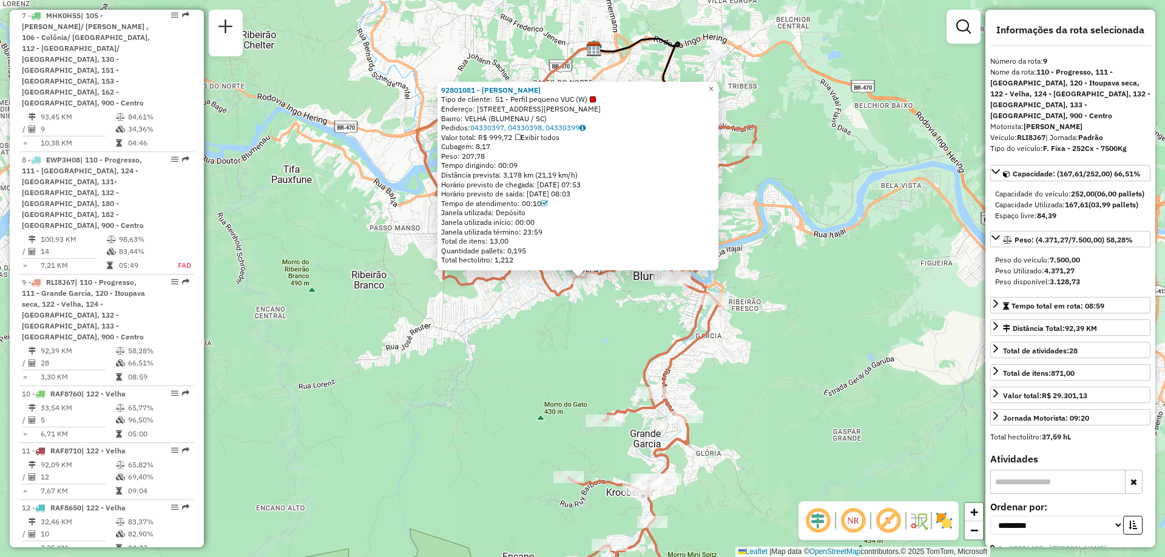
click at [900, 289] on div "92801081 - MARLI ENDER Tipo de cliente: 51 - Perfil pequeno VUC (W) Endereço: R…" at bounding box center [582, 278] width 1165 height 557
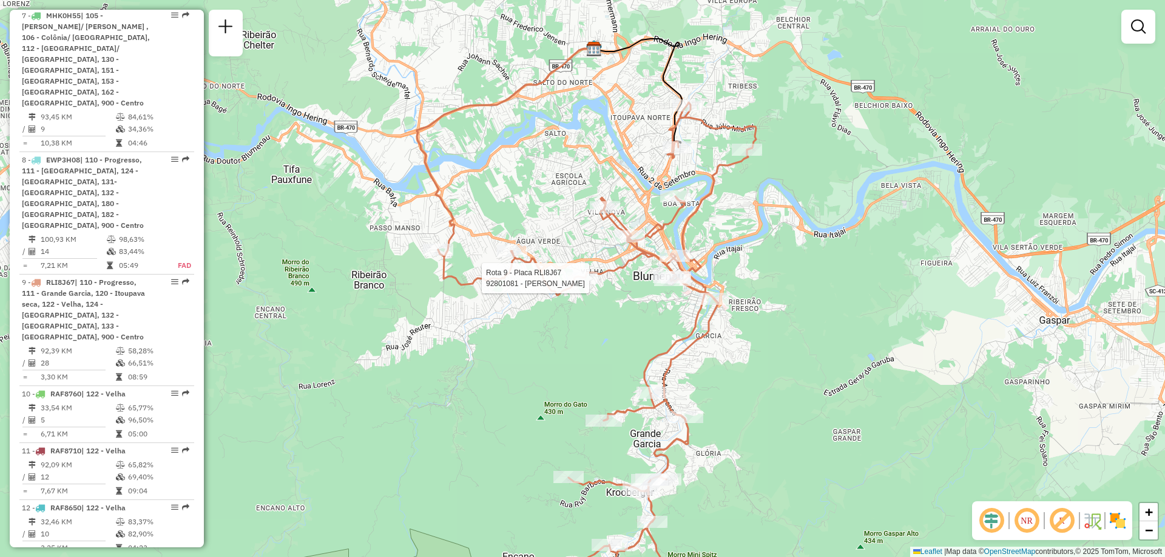
select select "**********"
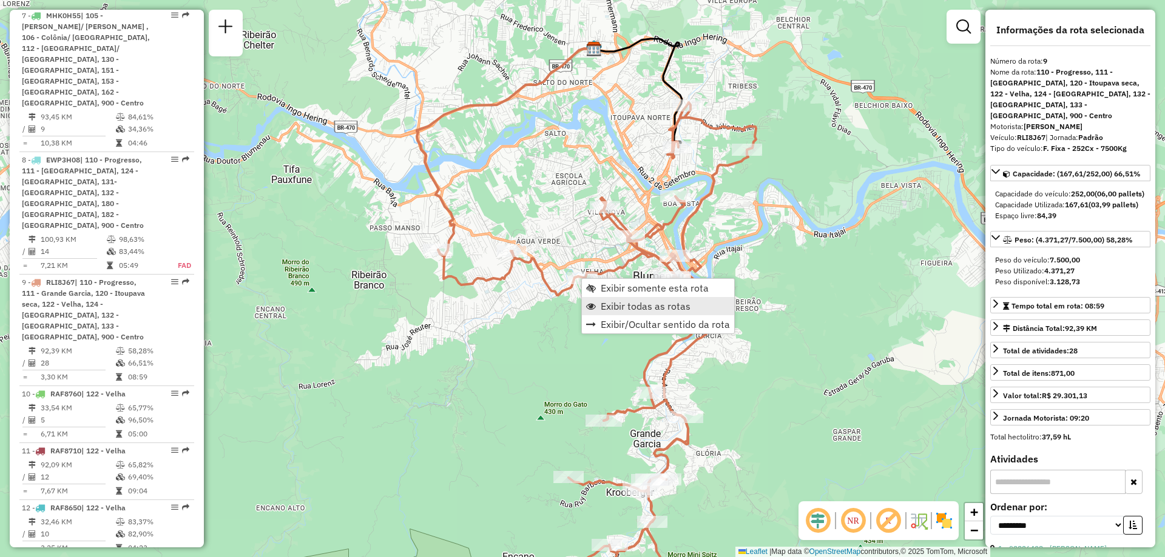
click at [621, 306] on span "Exibir todas as rotas" at bounding box center [646, 306] width 90 height 10
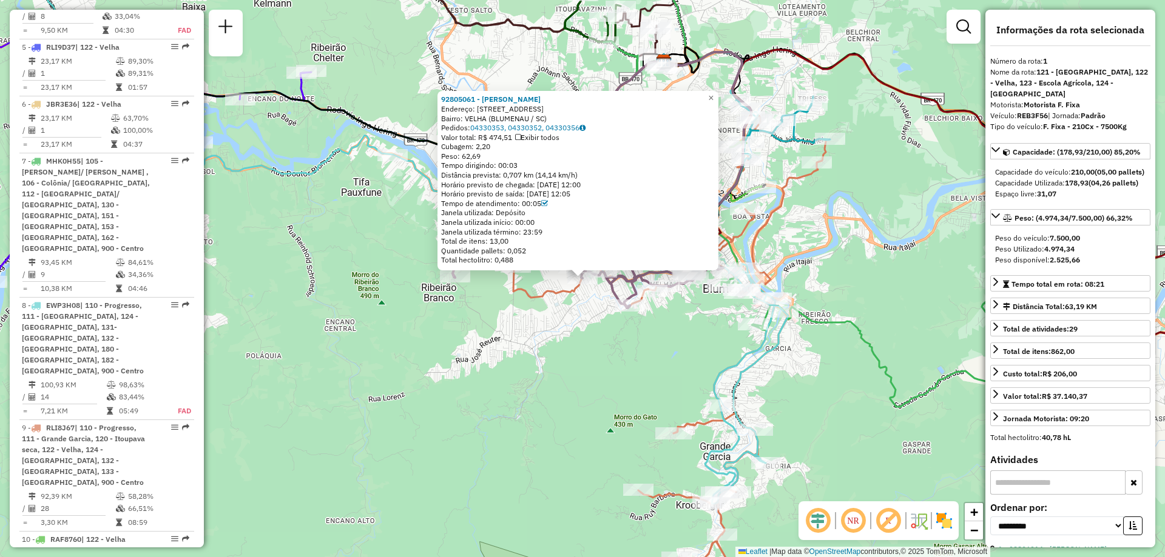
scroll to position [486, 0]
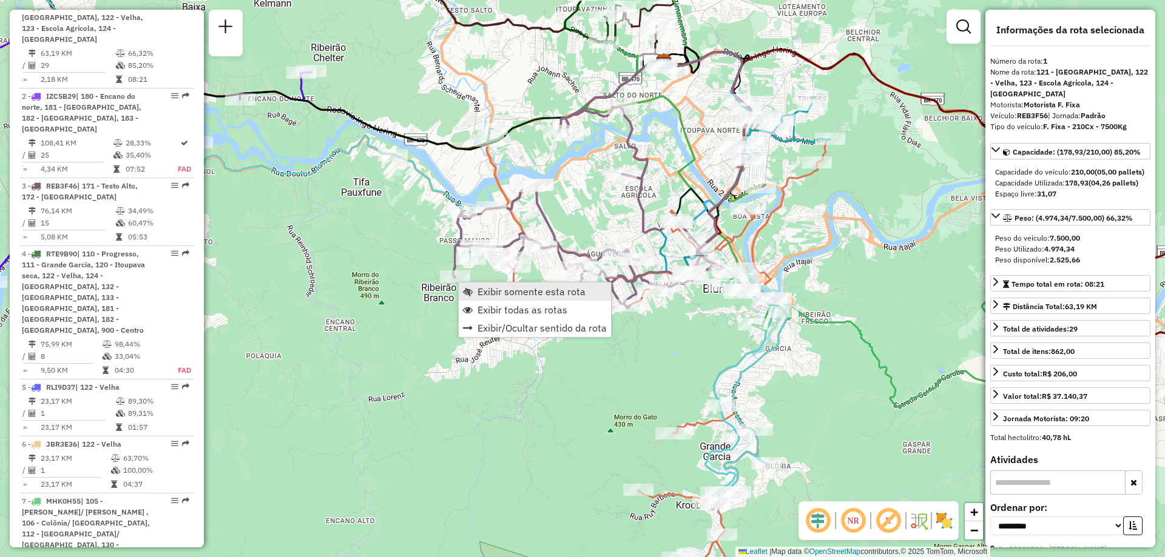
click at [491, 291] on span "Exibir somente esta rota" at bounding box center [531, 292] width 108 height 10
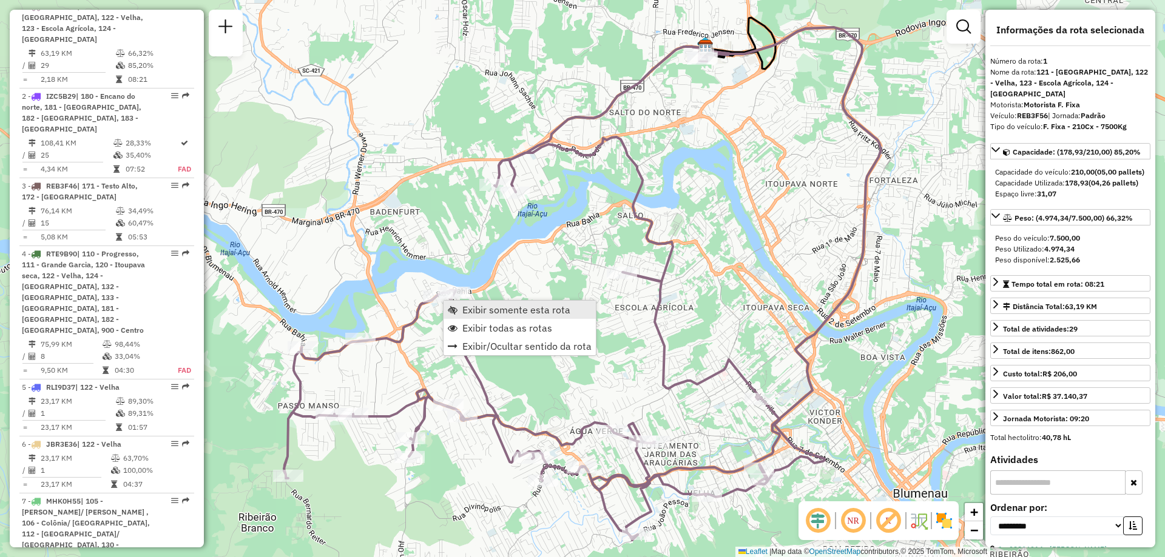
click at [472, 310] on span "Exibir somente esta rota" at bounding box center [516, 310] width 108 height 10
click at [494, 321] on span "Exibir todas as rotas" at bounding box center [507, 326] width 90 height 10
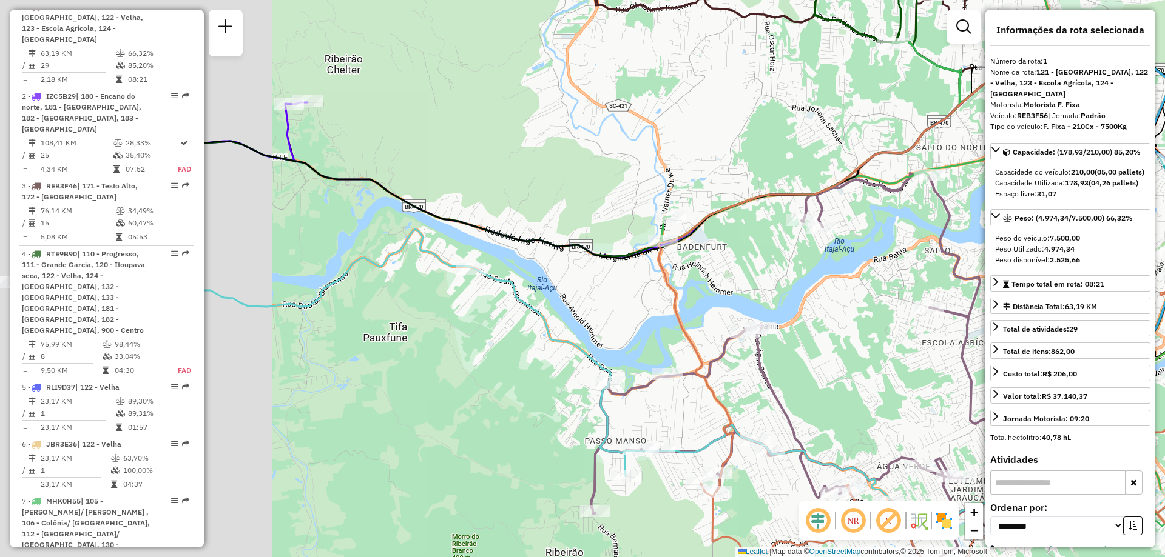
drag, startPoint x: 402, startPoint y: 284, endPoint x: 576, endPoint y: 294, distance: 174.9
click at [782, 294] on icon at bounding box center [836, 290] width 356 height 416
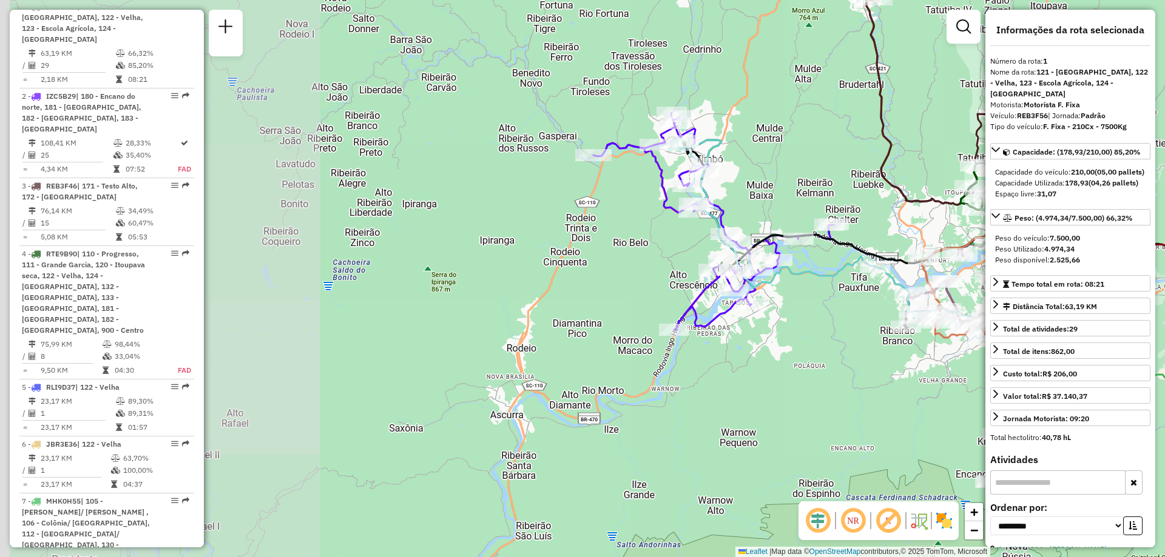
drag, startPoint x: 386, startPoint y: 316, endPoint x: 762, endPoint y: 283, distance: 377.6
click at [762, 282] on icon at bounding box center [874, 290] width 395 height 302
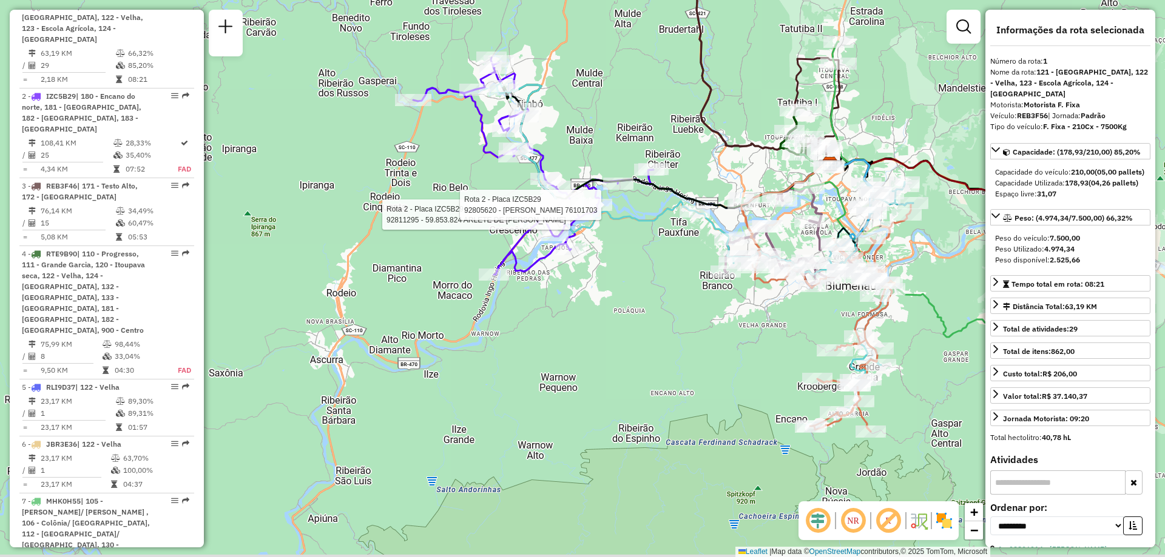
drag, startPoint x: 823, startPoint y: 75, endPoint x: 684, endPoint y: 67, distance: 139.2
click at [684, 67] on div "Rota 2 - Placa IZC5B29 92811295 - 59.853.824 ARLETE DE FATIMA SEZERINO Rota 2 -…" at bounding box center [582, 278] width 1165 height 557
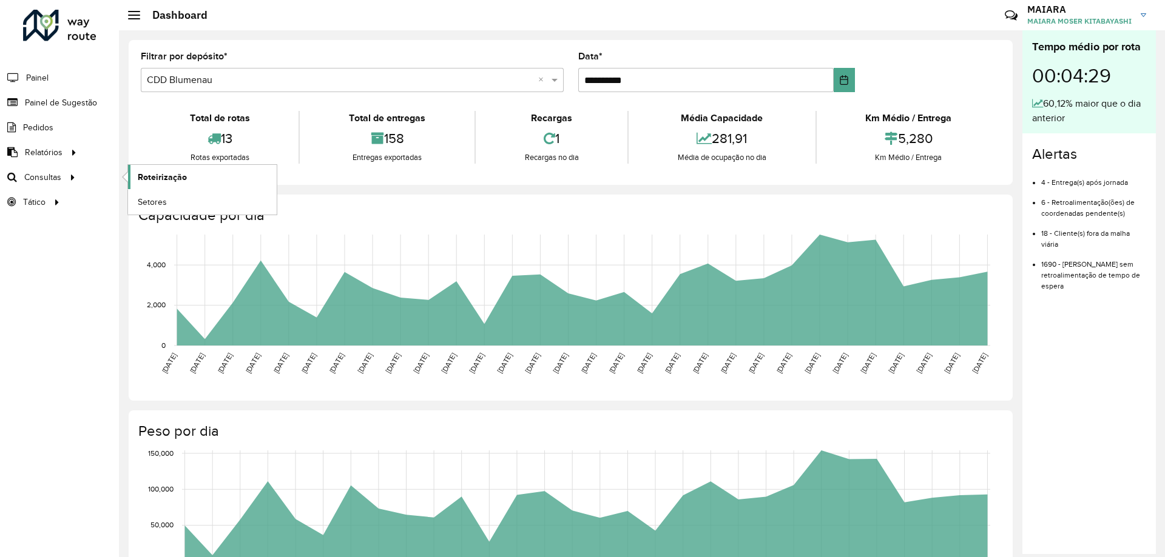
click at [149, 179] on span "Roteirização" at bounding box center [162, 177] width 49 height 13
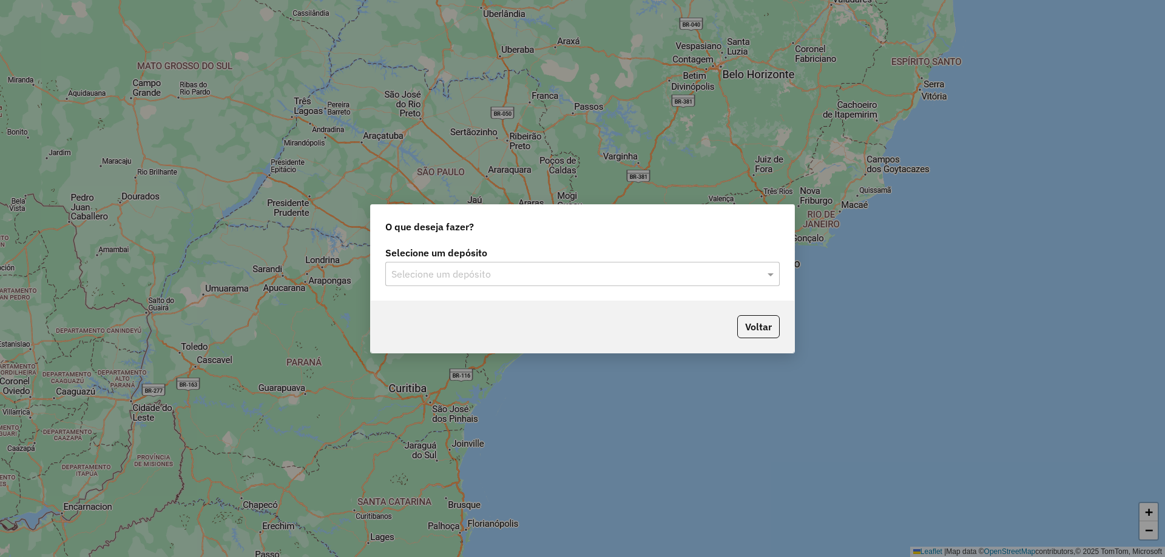
click at [724, 274] on input "text" at bounding box center [570, 274] width 358 height 15
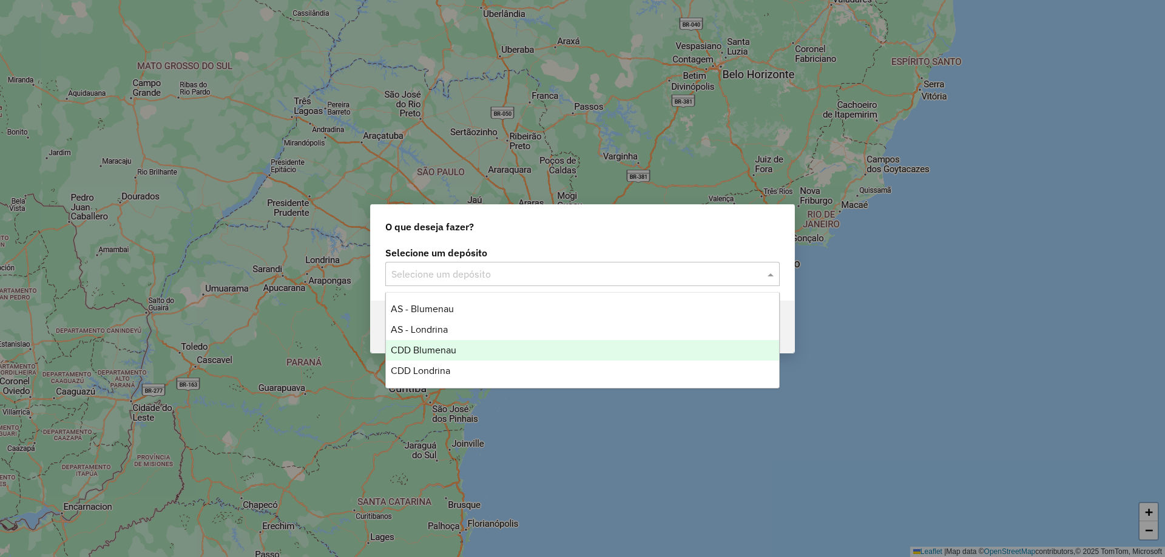
click at [401, 346] on span "CDD Blumenau" at bounding box center [424, 350] width 66 height 10
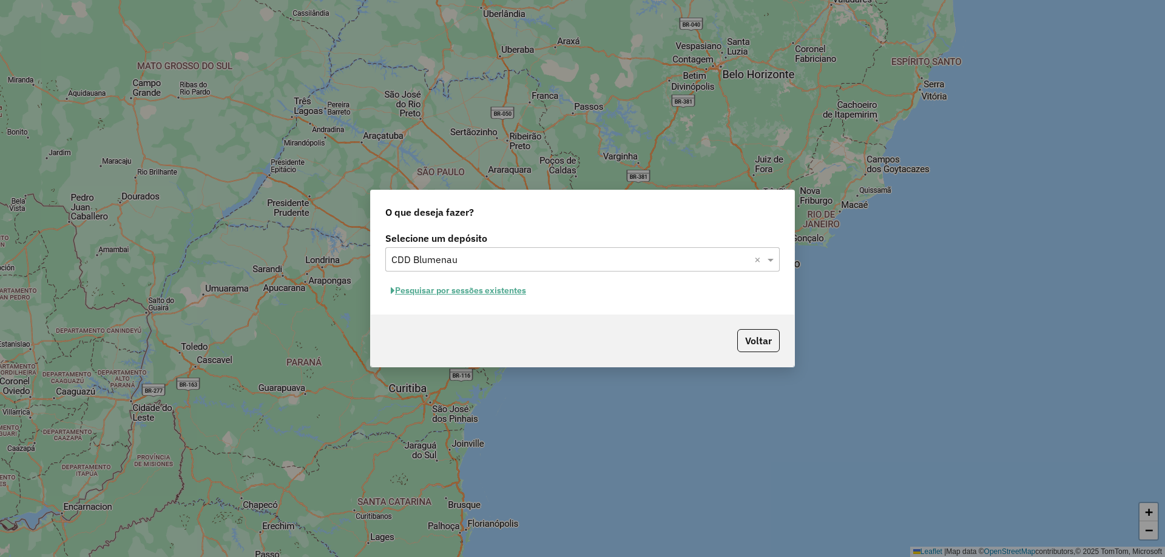
click at [477, 295] on button "Pesquisar por sessões existentes" at bounding box center [458, 290] width 146 height 19
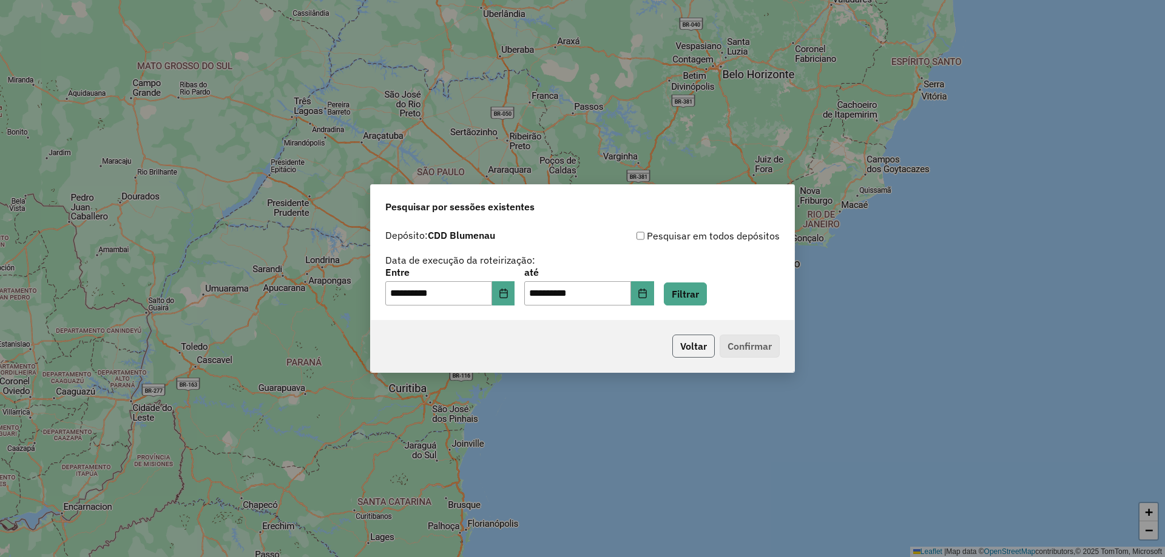
click at [691, 350] on button "Voltar" at bounding box center [693, 346] width 42 height 23
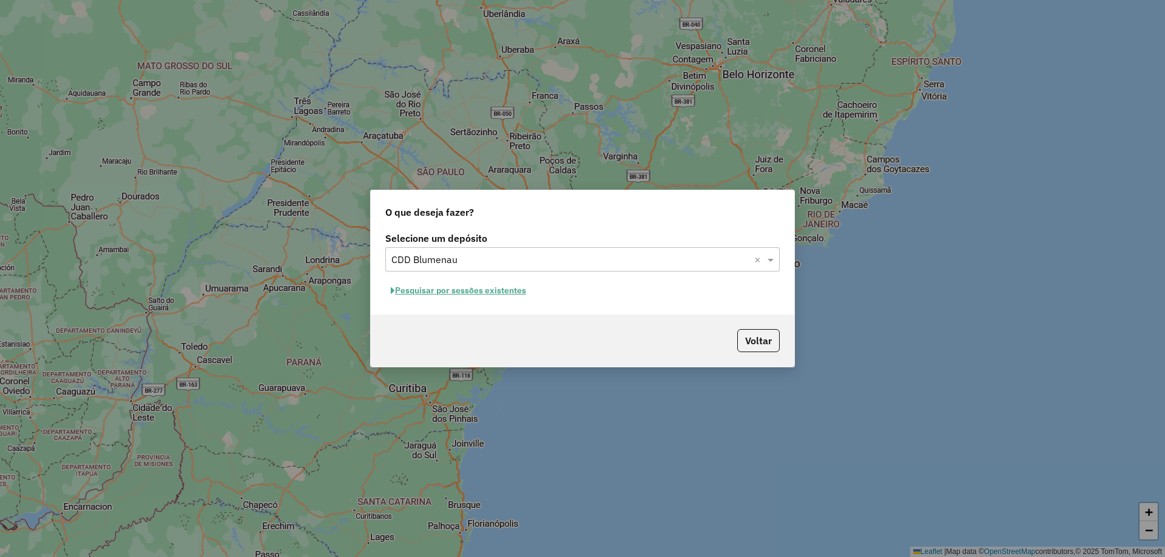
click at [441, 286] on button "Pesquisar por sessões existentes" at bounding box center [458, 290] width 146 height 19
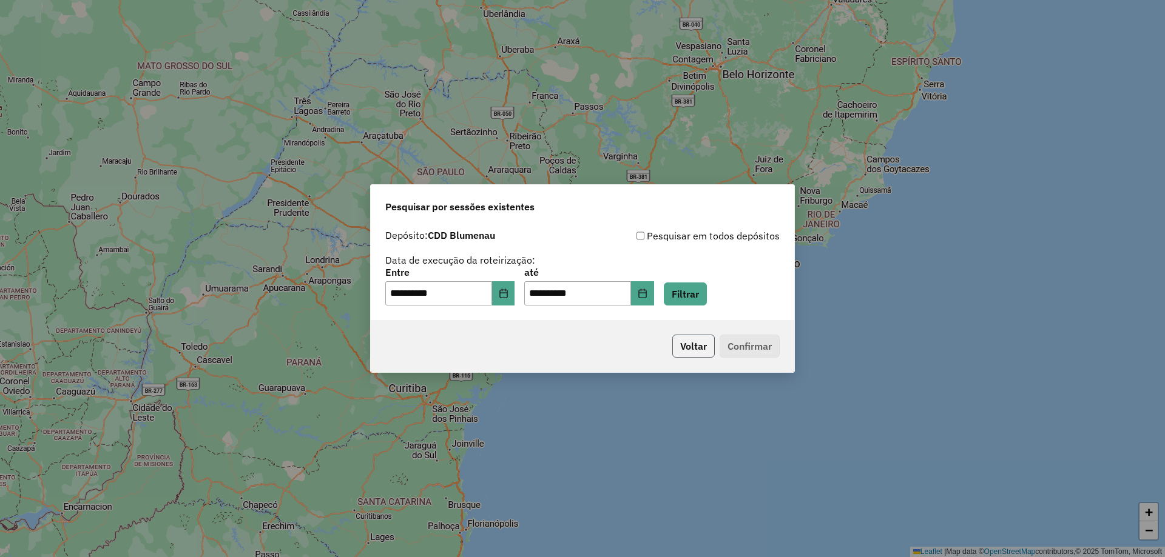
click at [683, 351] on button "Voltar" at bounding box center [693, 346] width 42 height 23
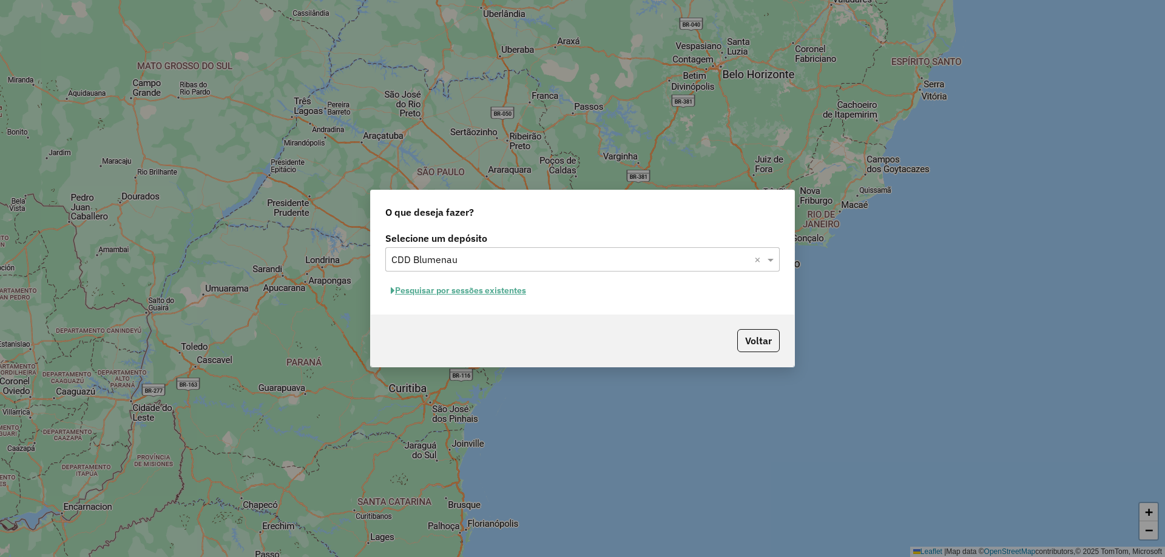
click at [475, 296] on button "Pesquisar por sessões existentes" at bounding box center [458, 290] width 146 height 19
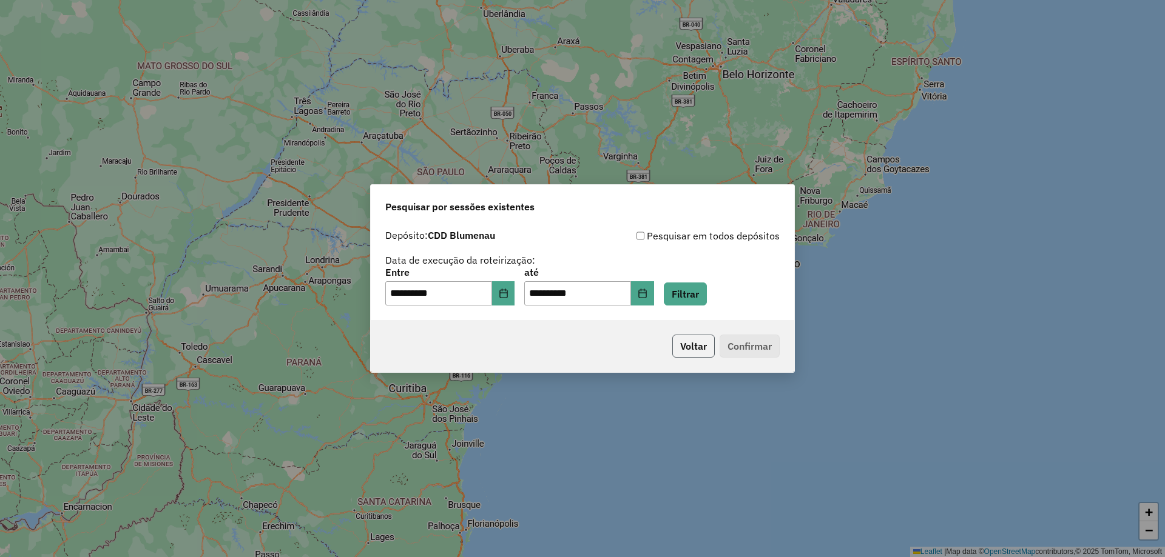
click at [702, 347] on button "Voltar" at bounding box center [693, 346] width 42 height 23
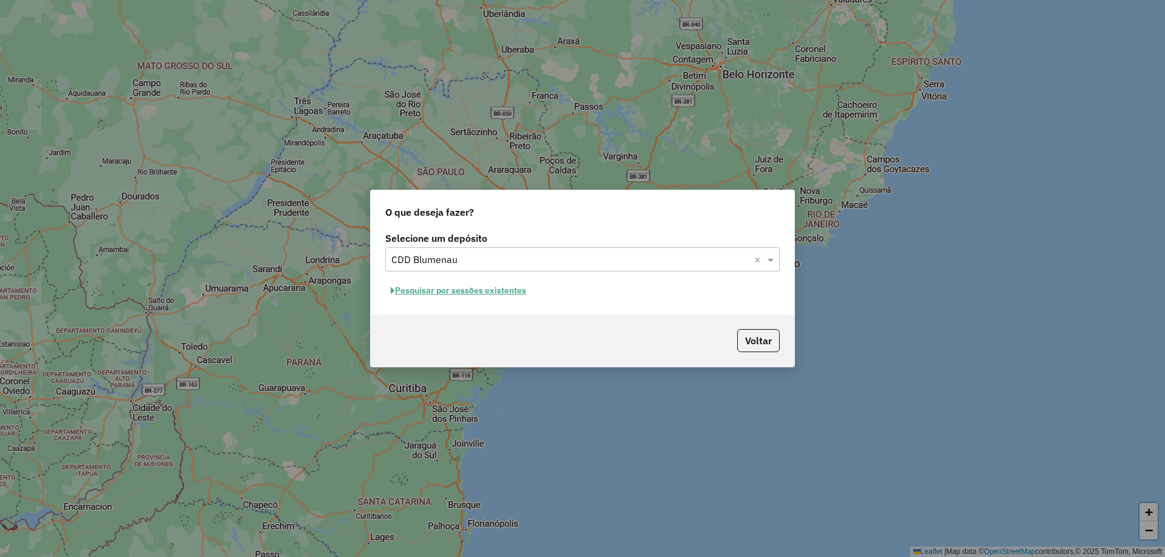
click at [522, 294] on button "Pesquisar por sessões existentes" at bounding box center [458, 290] width 146 height 19
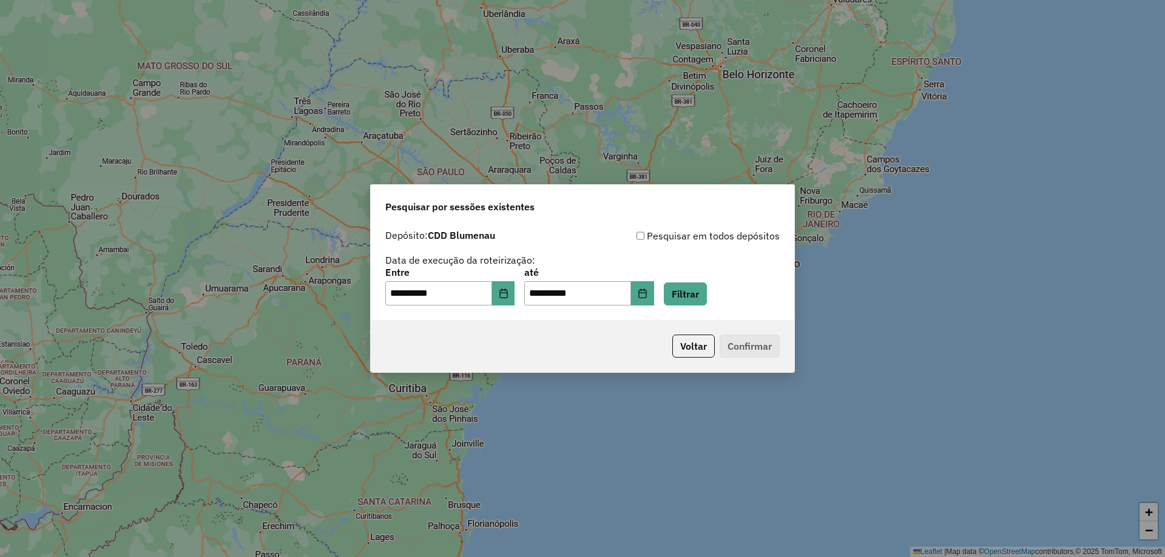
click at [772, 346] on p-footer "Voltar Confirmar" at bounding box center [723, 346] width 112 height 23
click at [765, 346] on p-footer "Voltar Confirmar" at bounding box center [723, 346] width 112 height 23
click at [679, 294] on div "**********" at bounding box center [582, 287] width 394 height 38
click at [682, 294] on button "Filtrar" at bounding box center [685, 294] width 43 height 23
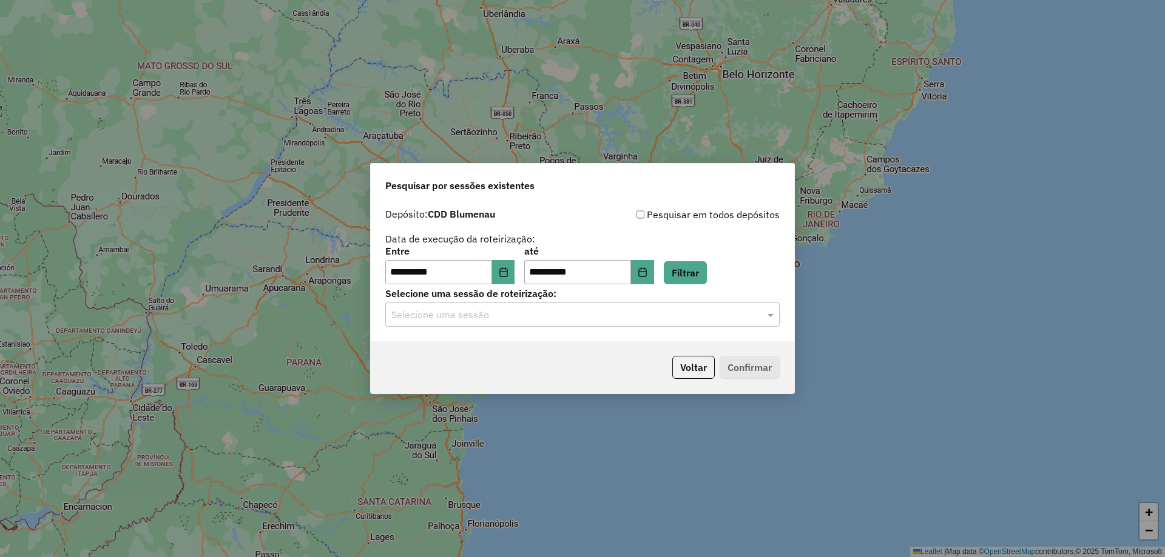
click at [658, 314] on input "text" at bounding box center [570, 315] width 358 height 15
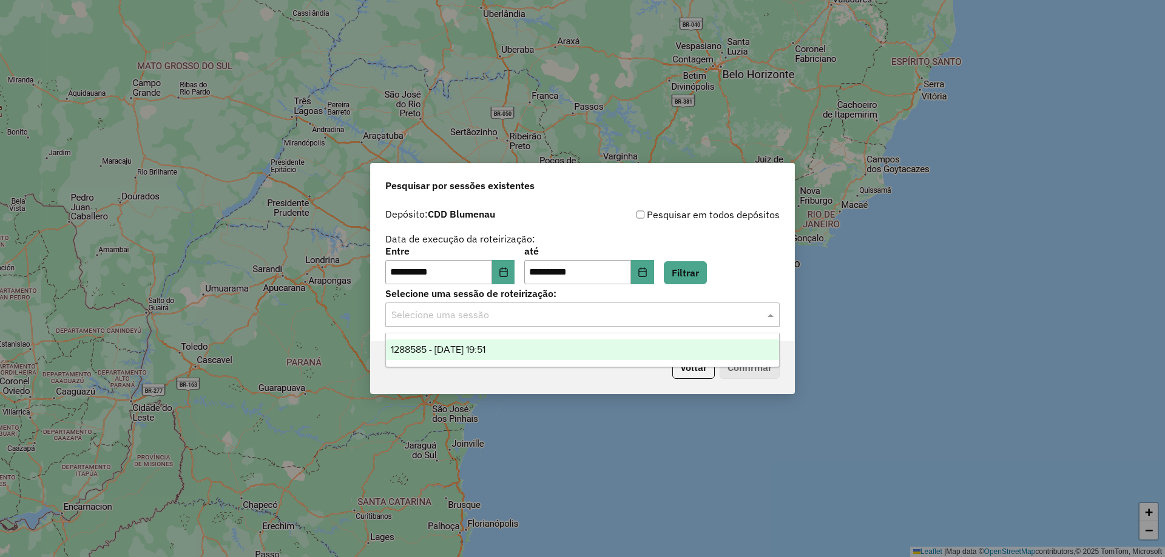
click at [567, 341] on div "1288585 - 04/10/2025 19:51" at bounding box center [582, 350] width 393 height 21
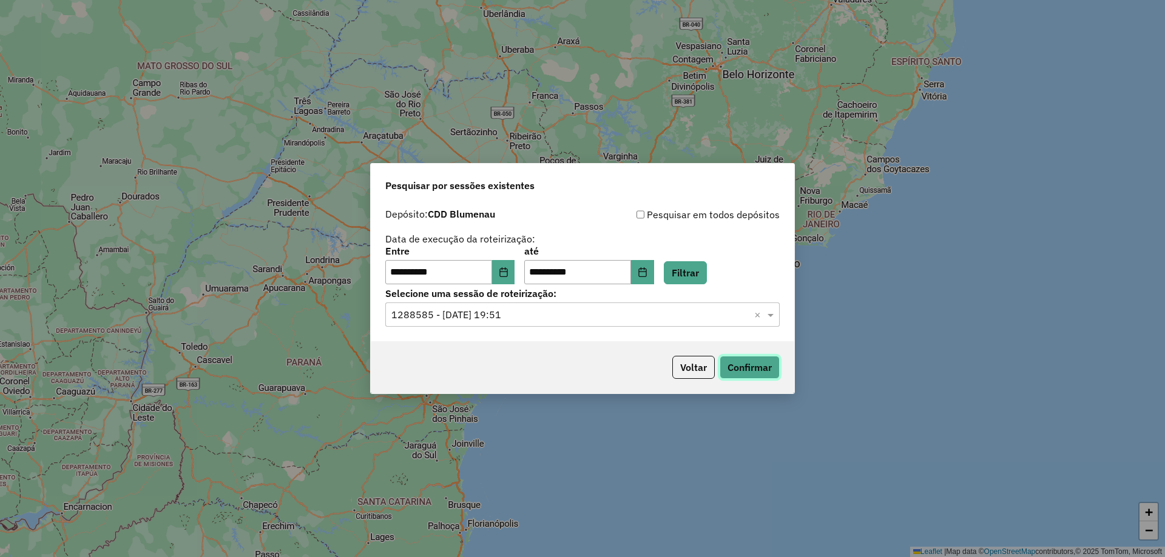
click at [766, 367] on button "Confirmar" at bounding box center [749, 367] width 60 height 23
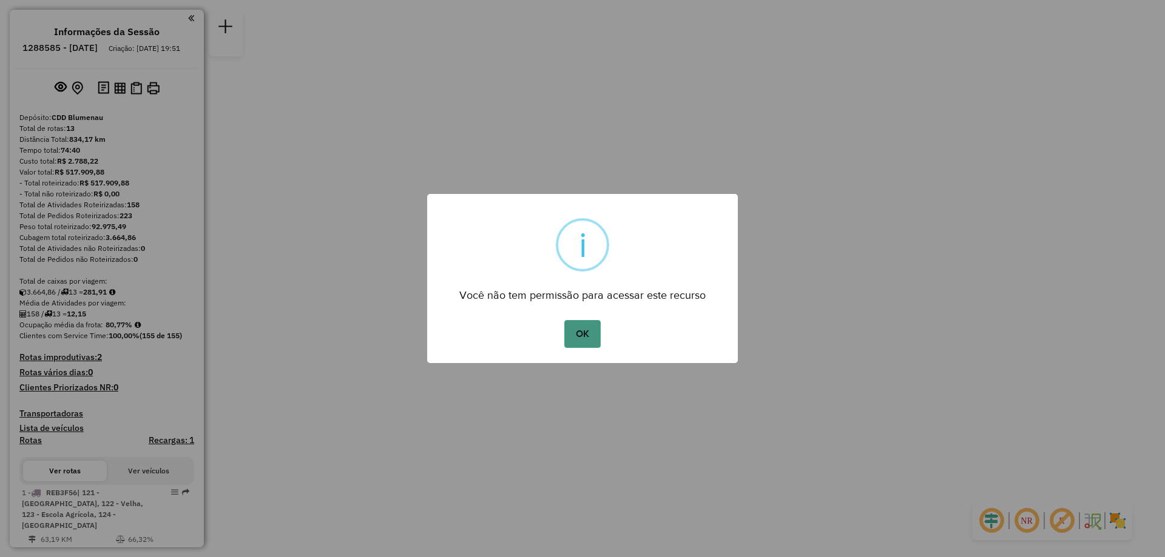
click at [568, 335] on button "OK" at bounding box center [582, 334] width 36 height 28
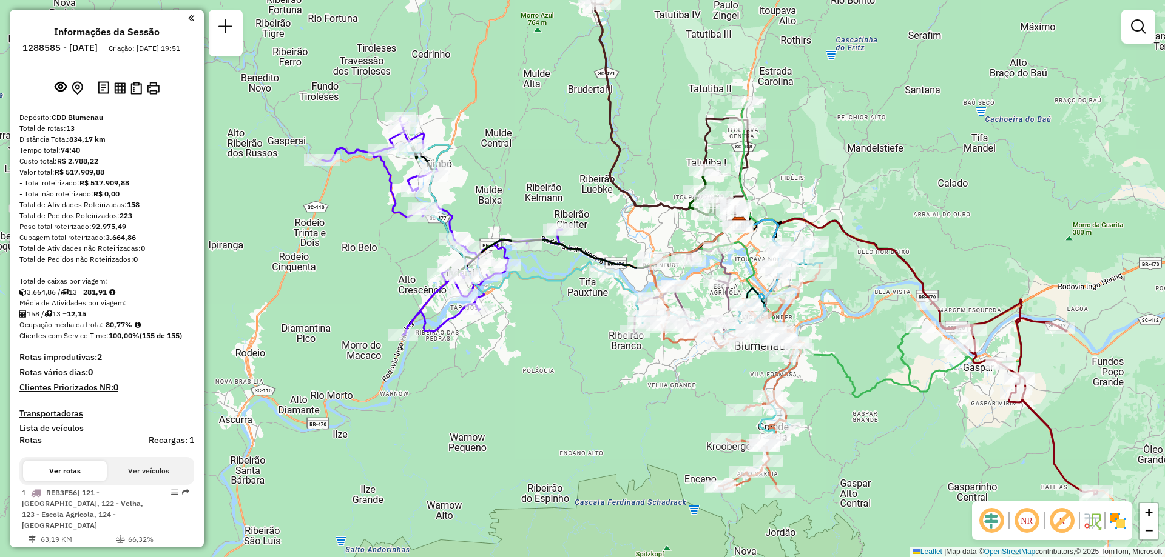
drag, startPoint x: 510, startPoint y: 311, endPoint x: 589, endPoint y: 383, distance: 106.5
click at [589, 383] on div "Janela de atendimento Grade de atendimento Capacidade Transportadoras Veículos …" at bounding box center [582, 278] width 1165 height 557
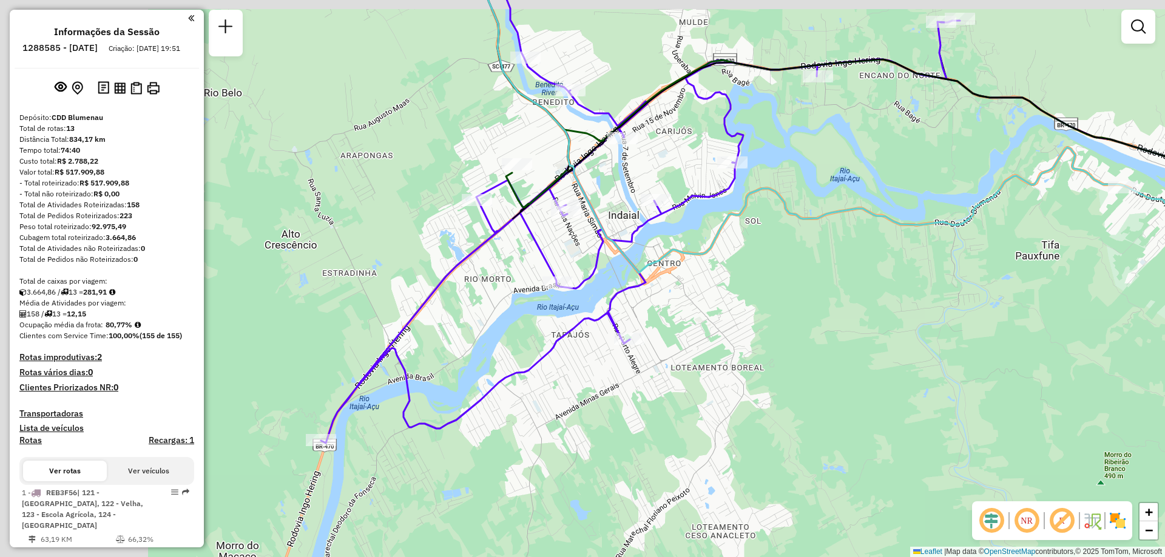
drag, startPoint x: 568, startPoint y: 348, endPoint x: 799, endPoint y: 383, distance: 233.7
click at [799, 383] on div "Janela de atendimento Grade de atendimento Capacidade Transportadoras Veículos …" at bounding box center [582, 278] width 1165 height 557
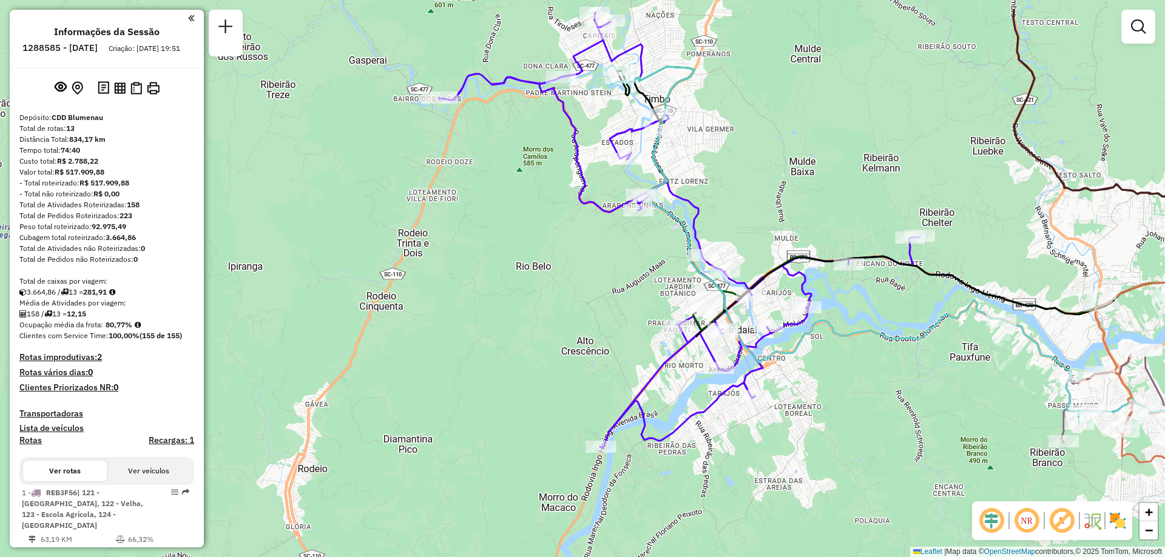
drag, startPoint x: 800, startPoint y: 288, endPoint x: 832, endPoint y: 352, distance: 72.4
click at [832, 352] on div "Janela de atendimento Grade de atendimento Capacidade Transportadoras Veículos …" at bounding box center [582, 278] width 1165 height 557
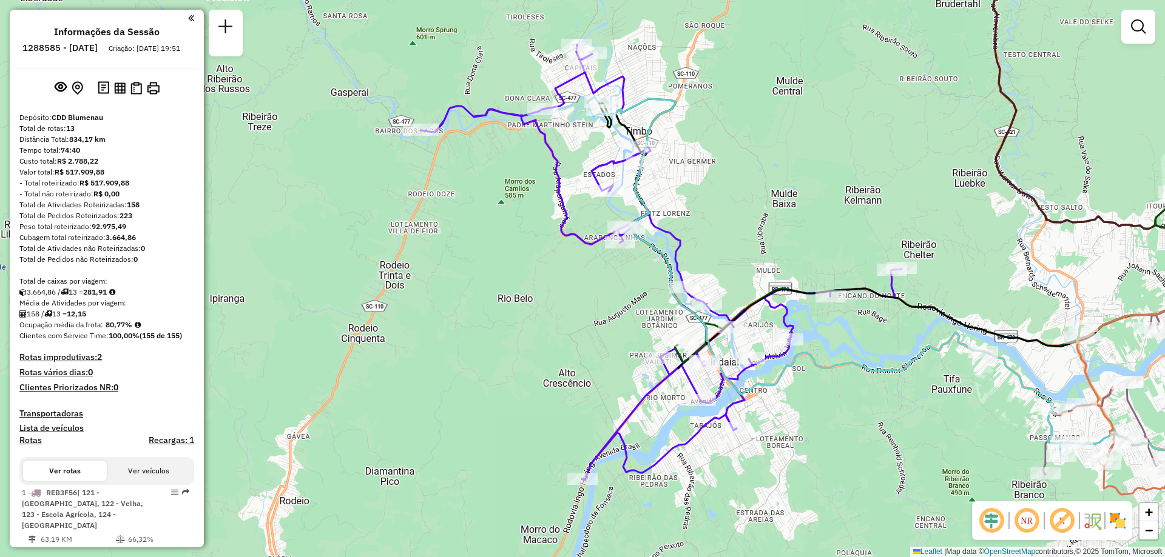
drag, startPoint x: 980, startPoint y: 388, endPoint x: 961, endPoint y: 421, distance: 38.1
click at [961, 421] on div "Janela de atendimento Grade de atendimento Capacidade Transportadoras Veículos …" at bounding box center [582, 278] width 1165 height 557
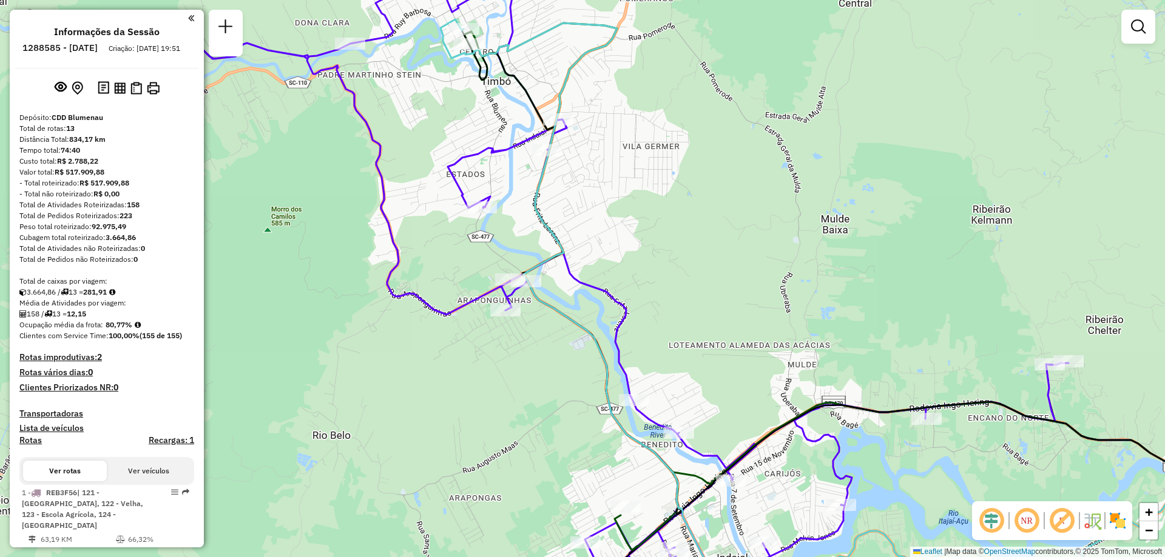
drag, startPoint x: 656, startPoint y: 205, endPoint x: 723, endPoint y: 214, distance: 67.9
click at [723, 214] on div "Janela de atendimento Grade de atendimento Capacidade Transportadoras Veículos …" at bounding box center [582, 278] width 1165 height 557
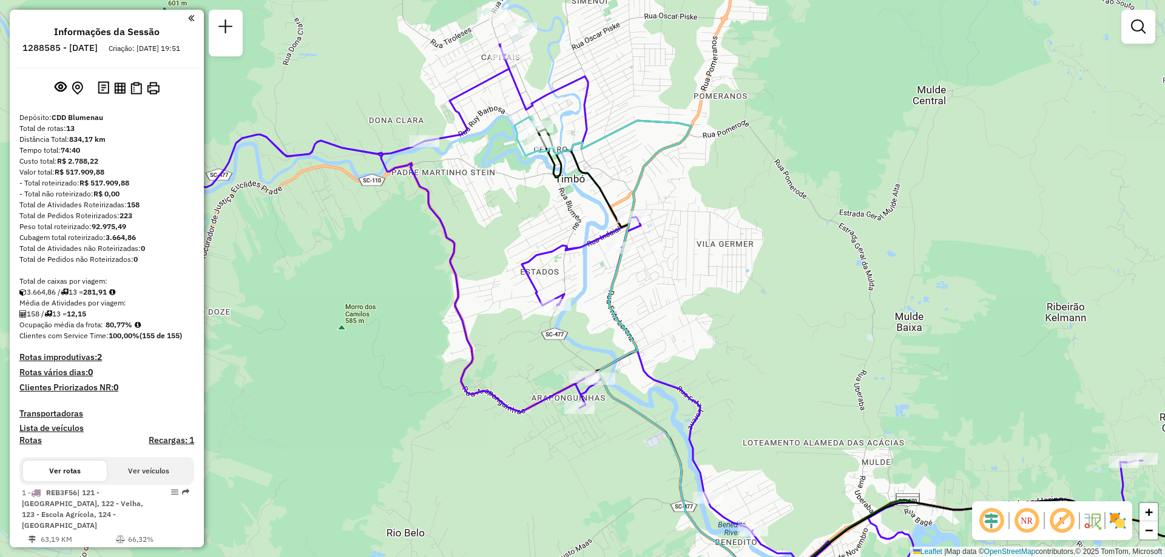
drag, startPoint x: 757, startPoint y: 317, endPoint x: 763, endPoint y: 324, distance: 9.5
click at [763, 324] on div "Janela de atendimento Grade de atendimento Capacidade Transportadoras Veículos …" at bounding box center [582, 278] width 1165 height 557
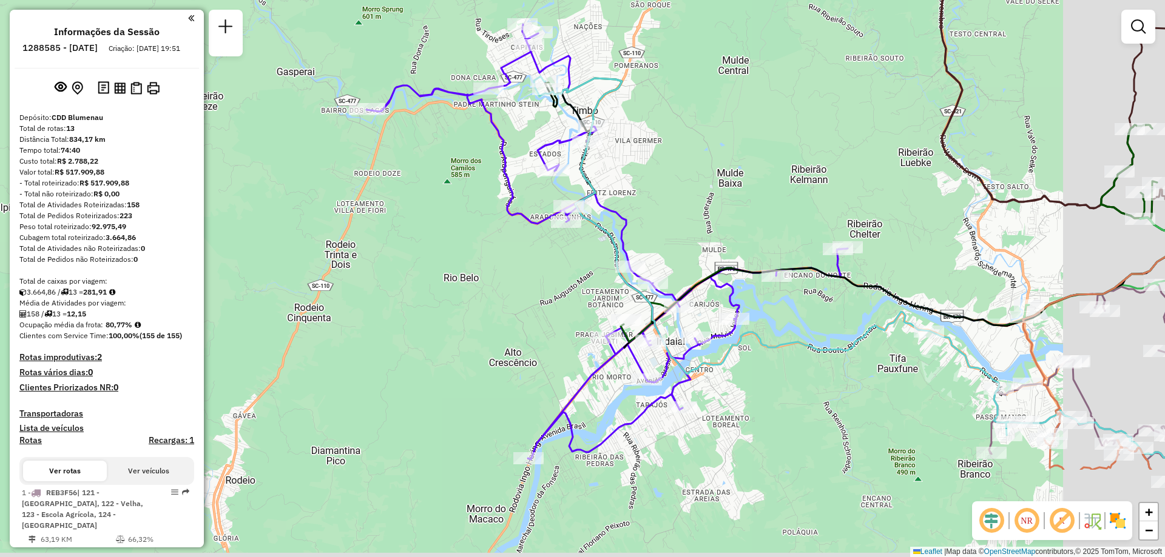
drag, startPoint x: 687, startPoint y: 176, endPoint x: 659, endPoint y: 140, distance: 45.0
click at [659, 140] on div "Janela de atendimento Grade de atendimento Capacidade Transportadoras Veículos …" at bounding box center [582, 278] width 1165 height 557
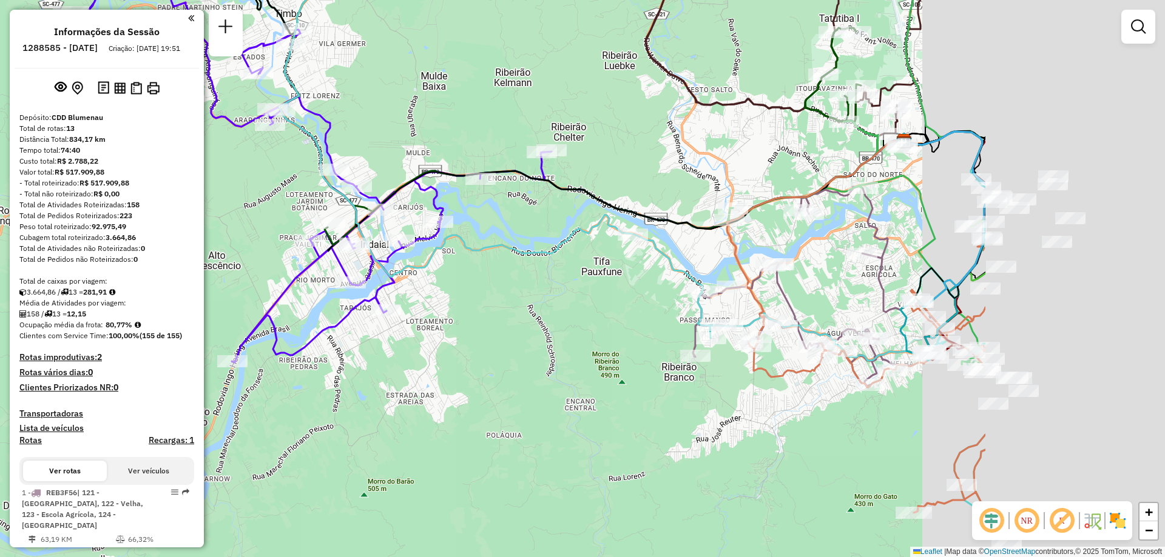
drag, startPoint x: 872, startPoint y: 304, endPoint x: 522, endPoint y: 164, distance: 376.8
click at [522, 164] on div "Janela de atendimento Grade de atendimento Capacidade Transportadoras Veículos …" at bounding box center [582, 278] width 1165 height 557
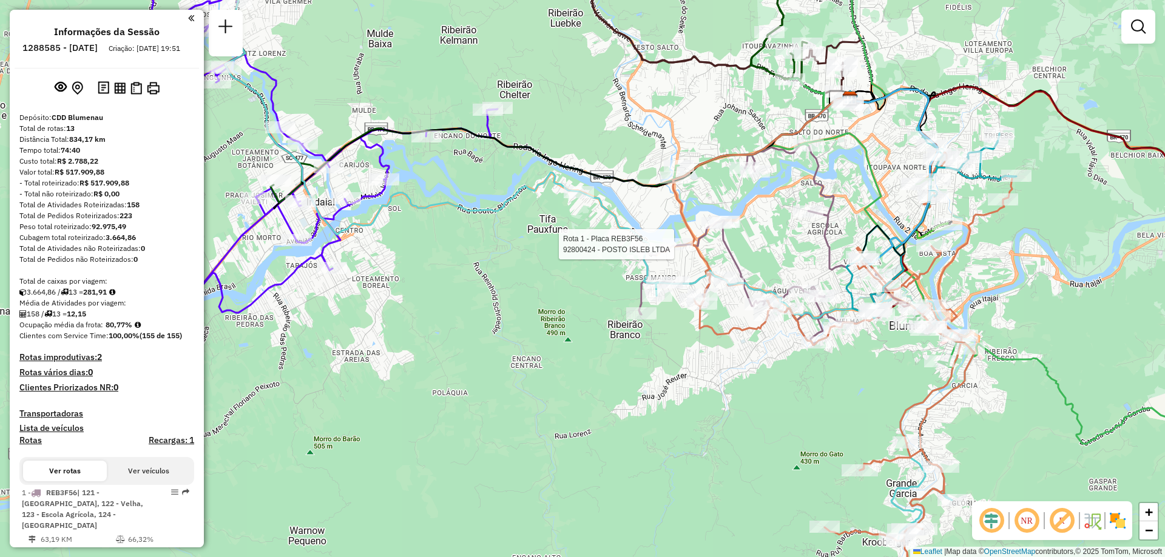
click at [684, 251] on div at bounding box center [677, 244] width 30 height 12
select select "**********"
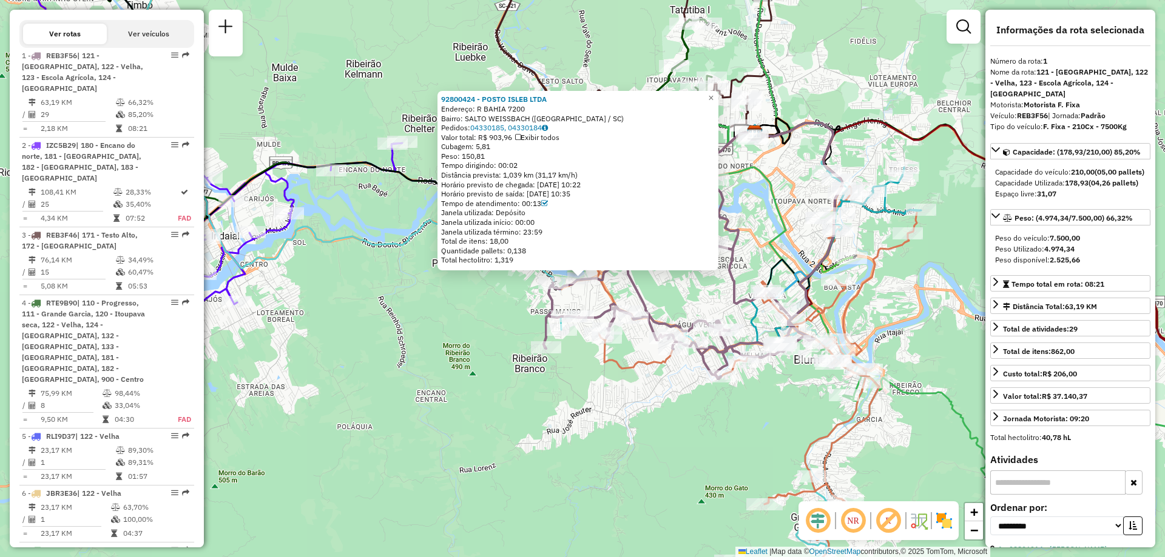
scroll to position [486, 0]
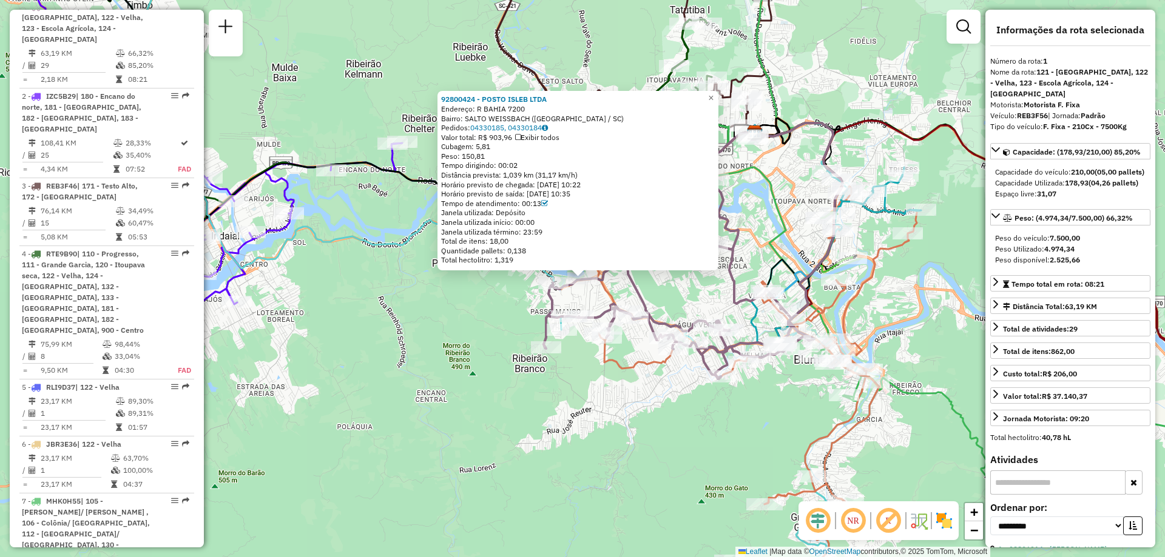
click at [693, 409] on div "92800424 - POSTO ISLEB LTDA Endereço: R BAHIA 7200 Bairro: SALTO WEISSBACH (BLU…" at bounding box center [582, 278] width 1165 height 557
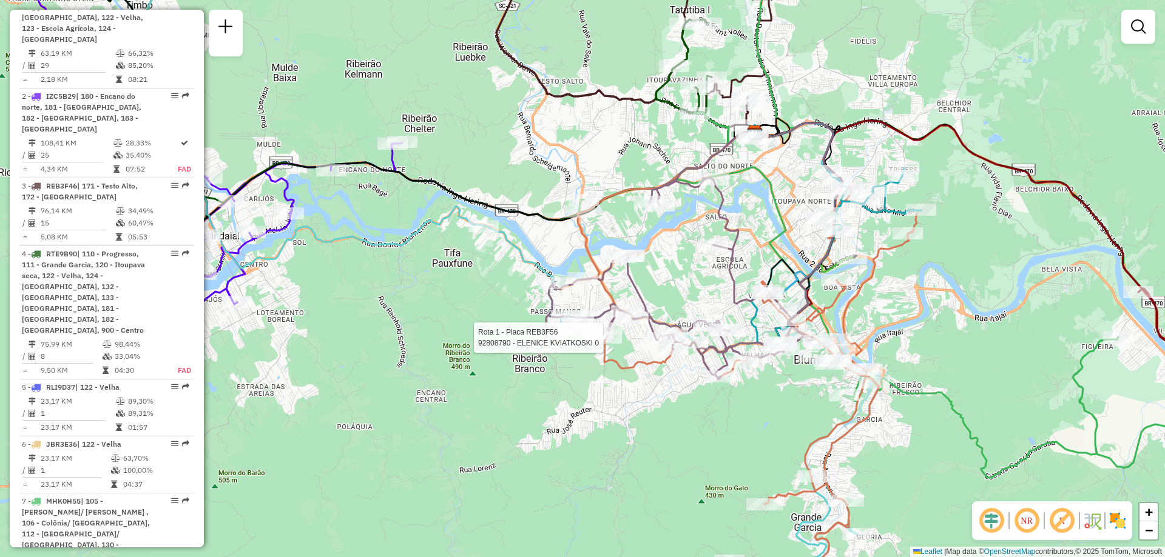
select select "**********"
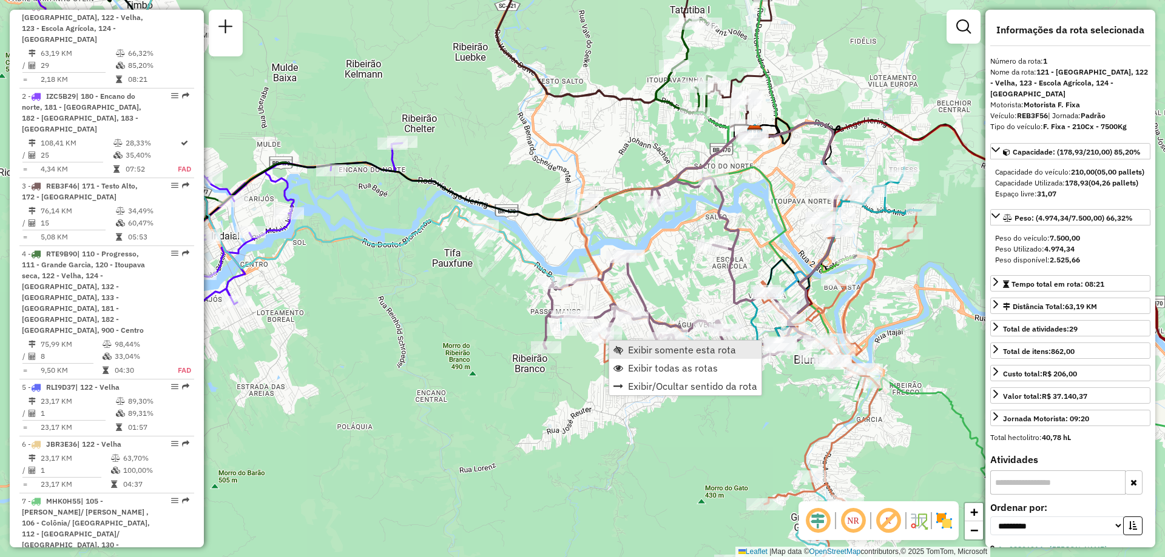
click at [642, 354] on span "Exibir somente esta rota" at bounding box center [682, 350] width 108 height 10
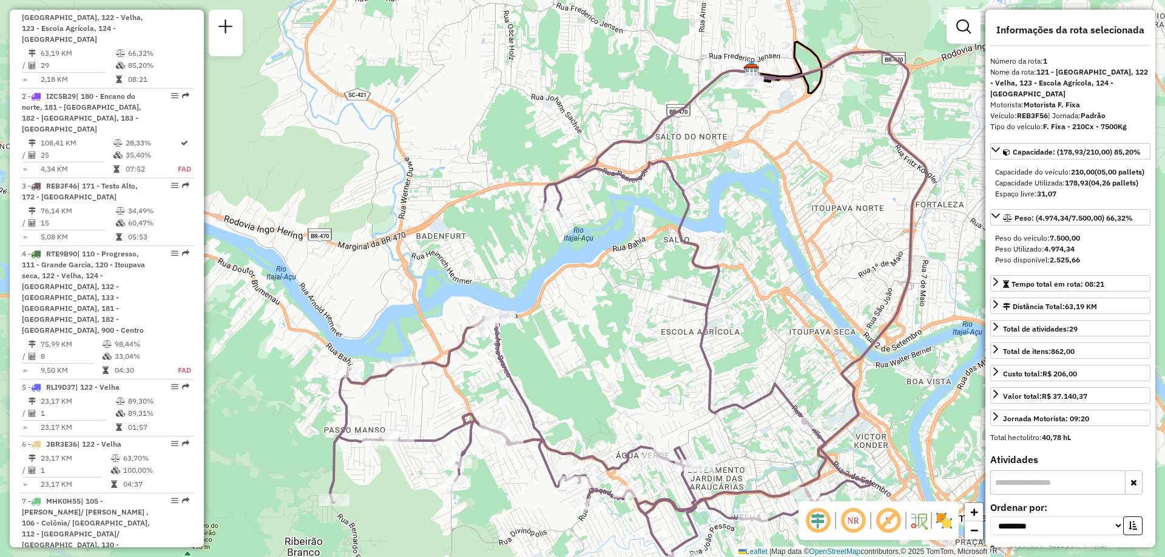
drag, startPoint x: 757, startPoint y: 274, endPoint x: 803, endPoint y: 298, distance: 52.1
click at [803, 298] on div "Janela de atendimento Grade de atendimento Capacidade Transportadoras Veículos …" at bounding box center [582, 278] width 1165 height 557
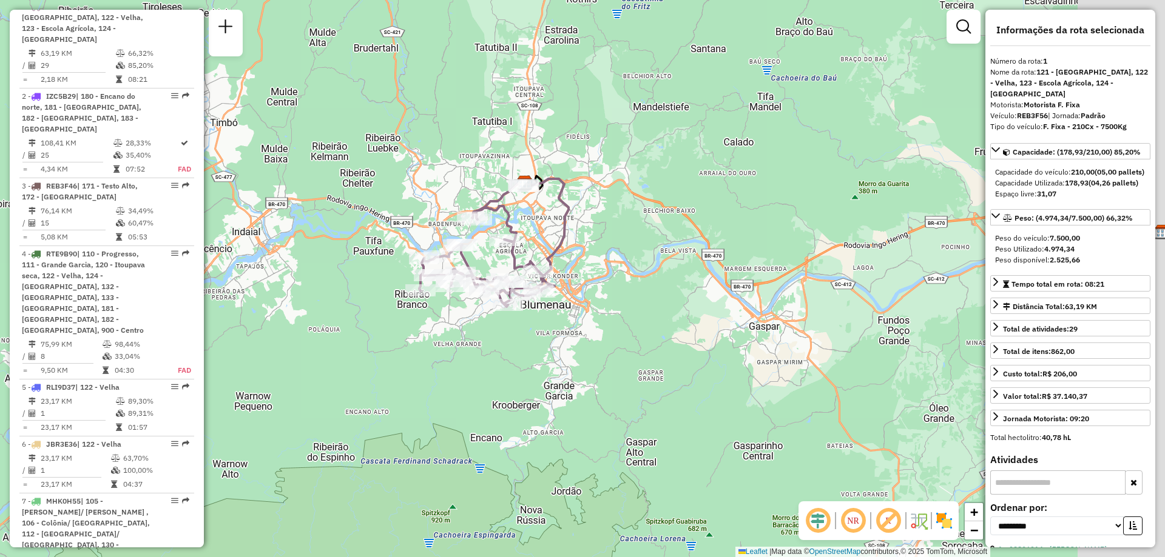
drag, startPoint x: 883, startPoint y: 337, endPoint x: 646, endPoint y: 314, distance: 237.7
click at [646, 314] on div "Janela de atendimento Grade de atendimento Capacidade Transportadoras Veículos …" at bounding box center [582, 278] width 1165 height 557
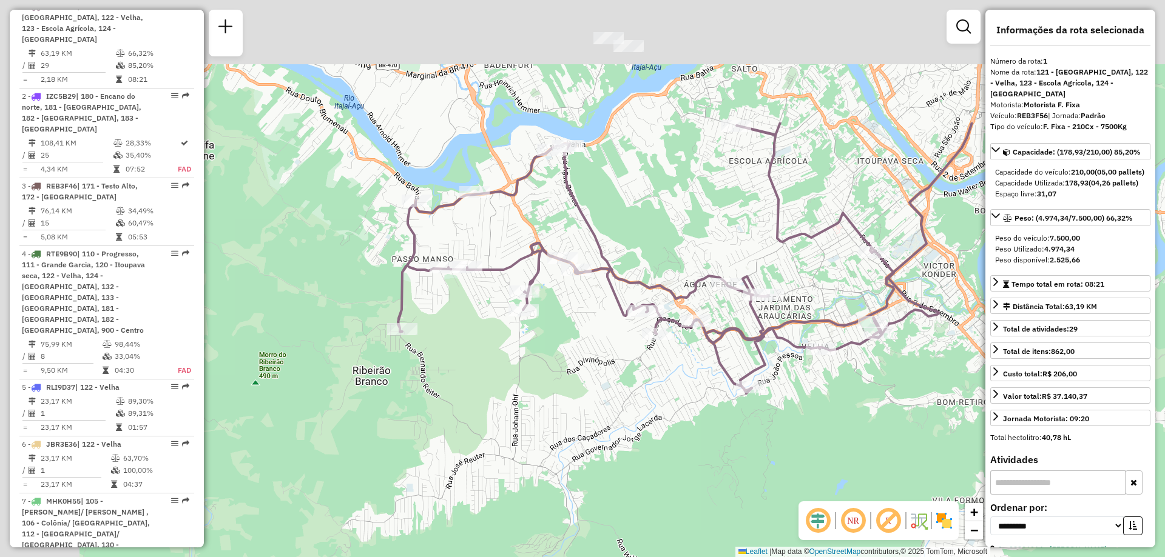
drag, startPoint x: 519, startPoint y: 306, endPoint x: 664, endPoint y: 439, distance: 197.1
click at [664, 439] on div "Janela de atendimento Grade de atendimento Capacidade Transportadoras Veículos …" at bounding box center [582, 278] width 1165 height 557
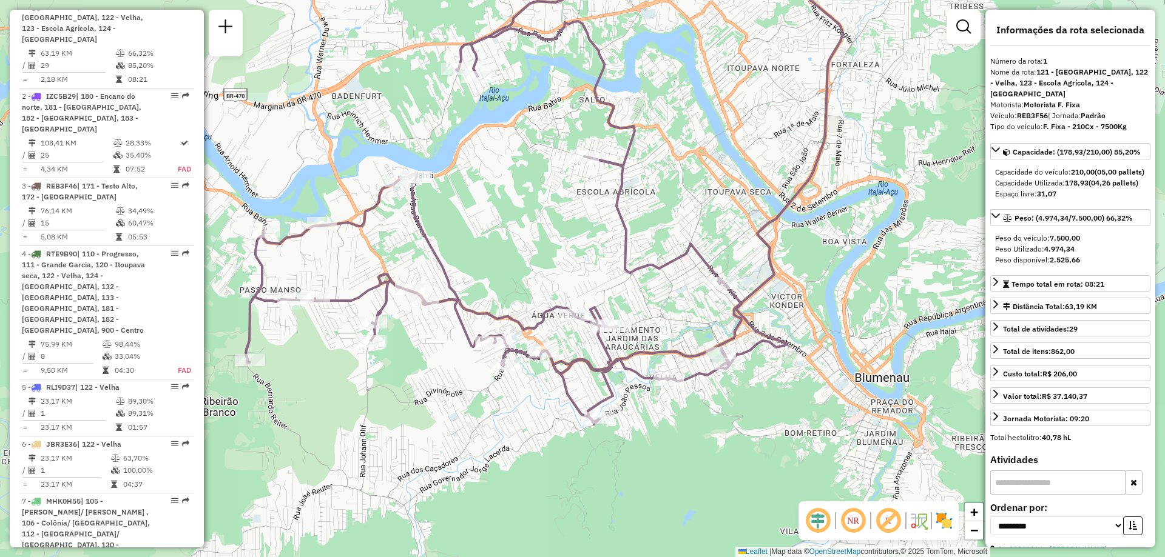
drag, startPoint x: 645, startPoint y: 404, endPoint x: 483, endPoint y: 454, distance: 169.4
click at [483, 454] on div "Janela de atendimento Grade de atendimento Capacidade Transportadoras Veículos …" at bounding box center [582, 278] width 1165 height 557
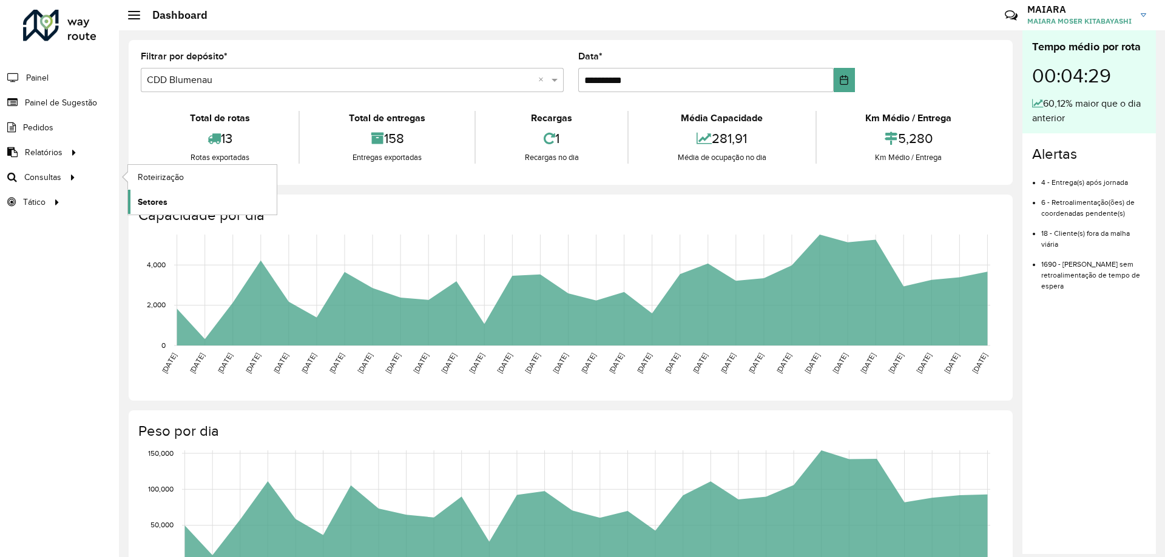
click at [200, 203] on link "Setores" at bounding box center [202, 202] width 149 height 24
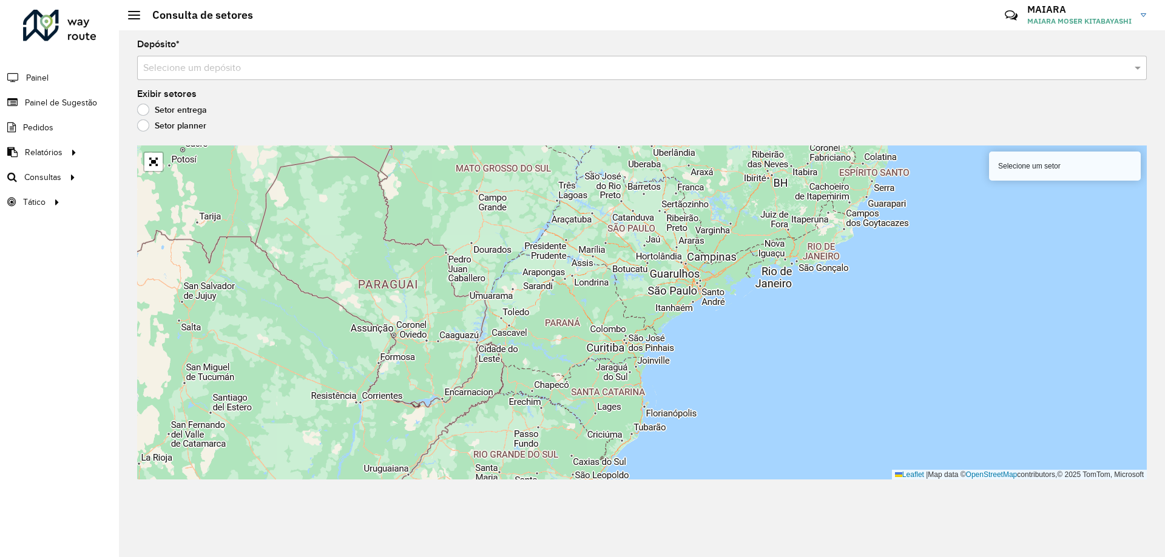
click at [235, 69] on input "text" at bounding box center [629, 68] width 973 height 15
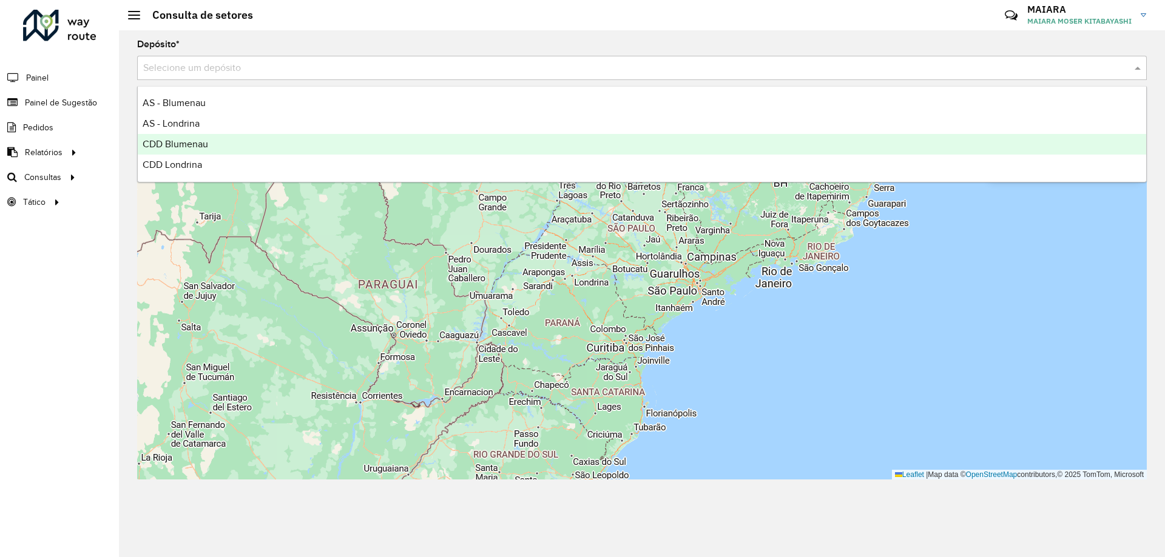
click at [197, 146] on span "CDD Blumenau" at bounding box center [176, 144] width 66 height 10
